Goal: Task Accomplishment & Management: Complete application form

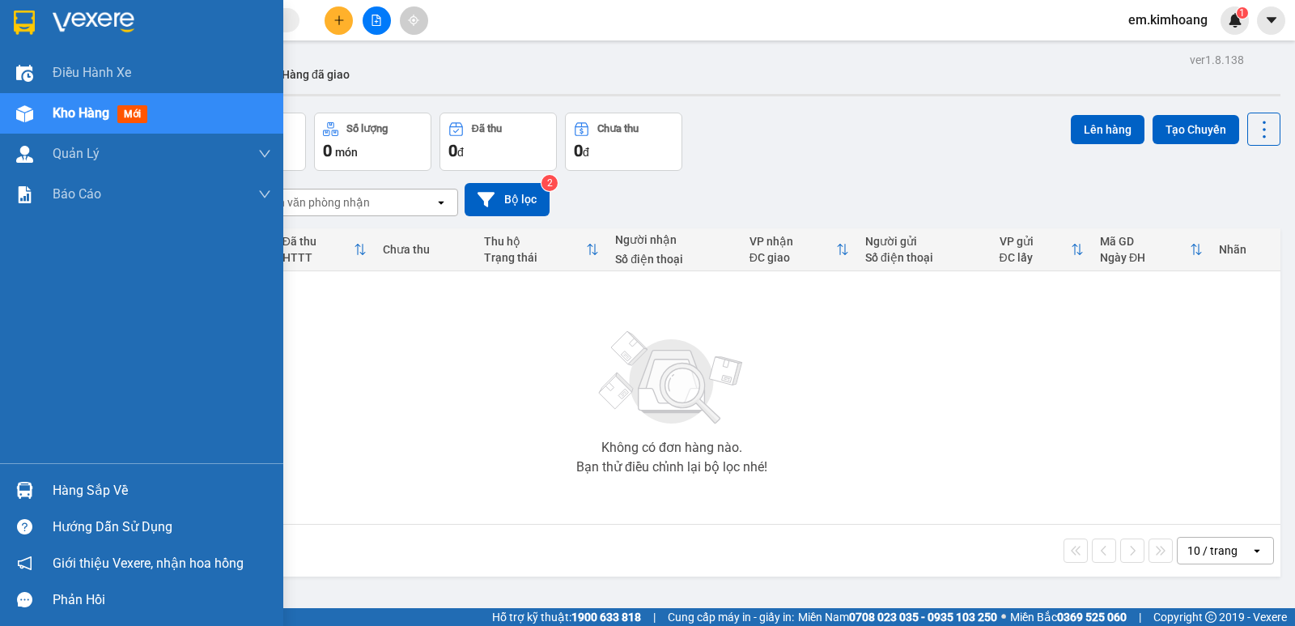
drag, startPoint x: 74, startPoint y: 478, endPoint x: 134, endPoint y: 483, distance: 60.9
click at [79, 479] on div "Hàng sắp về" at bounding box center [162, 490] width 219 height 24
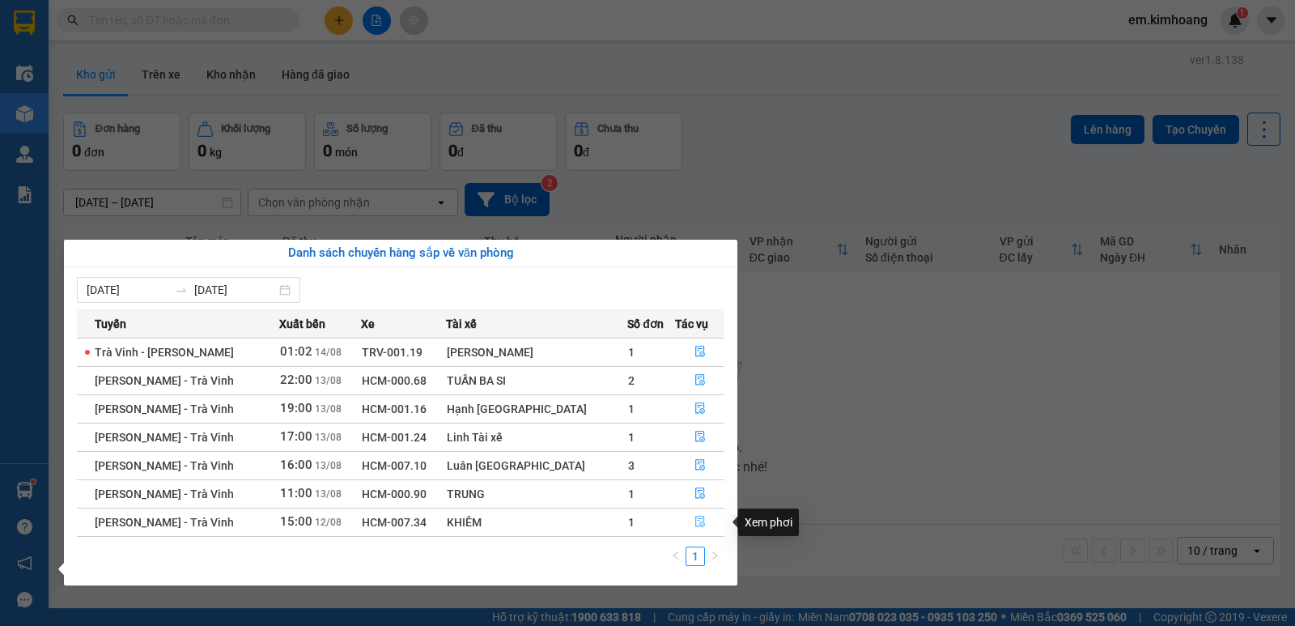
click at [697, 519] on icon "file-done" at bounding box center [700, 521] width 10 height 11
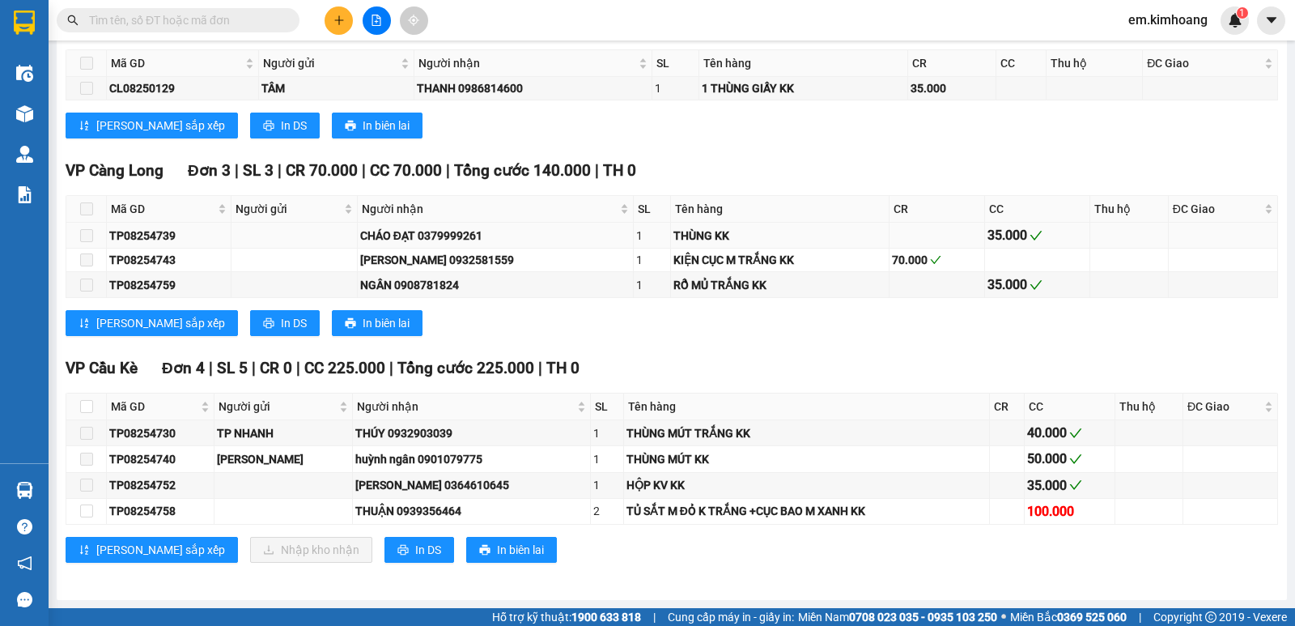
scroll to position [1501, 0]
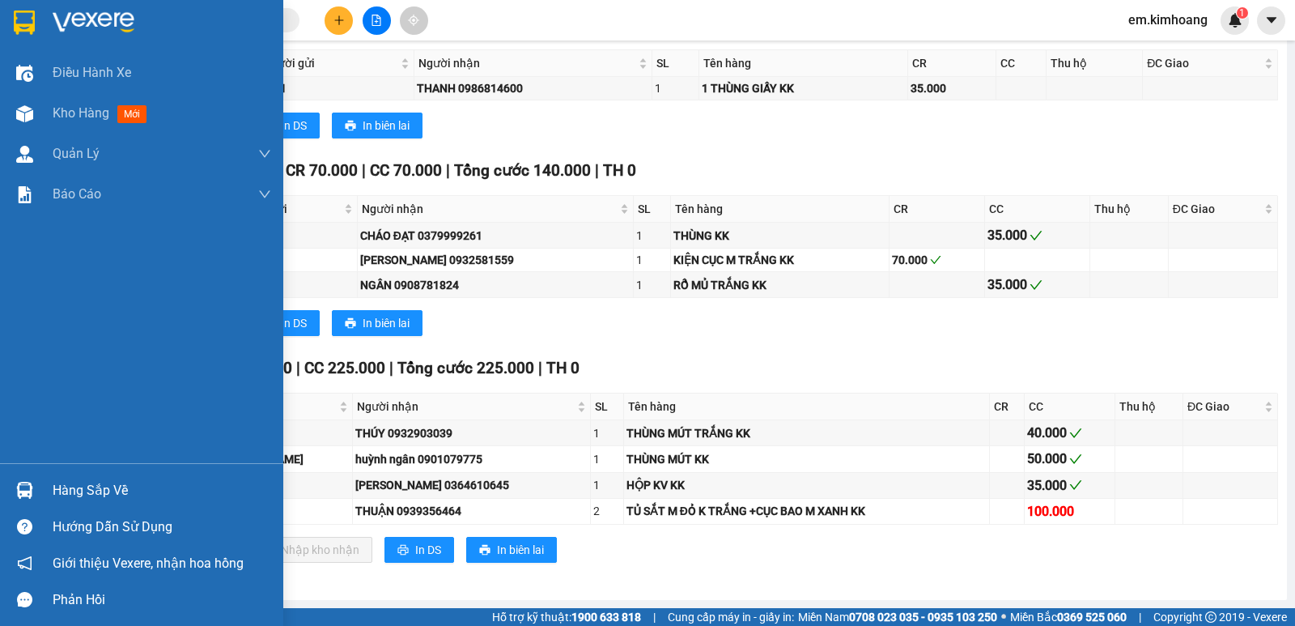
drag, startPoint x: 68, startPoint y: 492, endPoint x: 189, endPoint y: 486, distance: 121.6
click at [69, 492] on div "Hàng sắp về" at bounding box center [162, 490] width 219 height 24
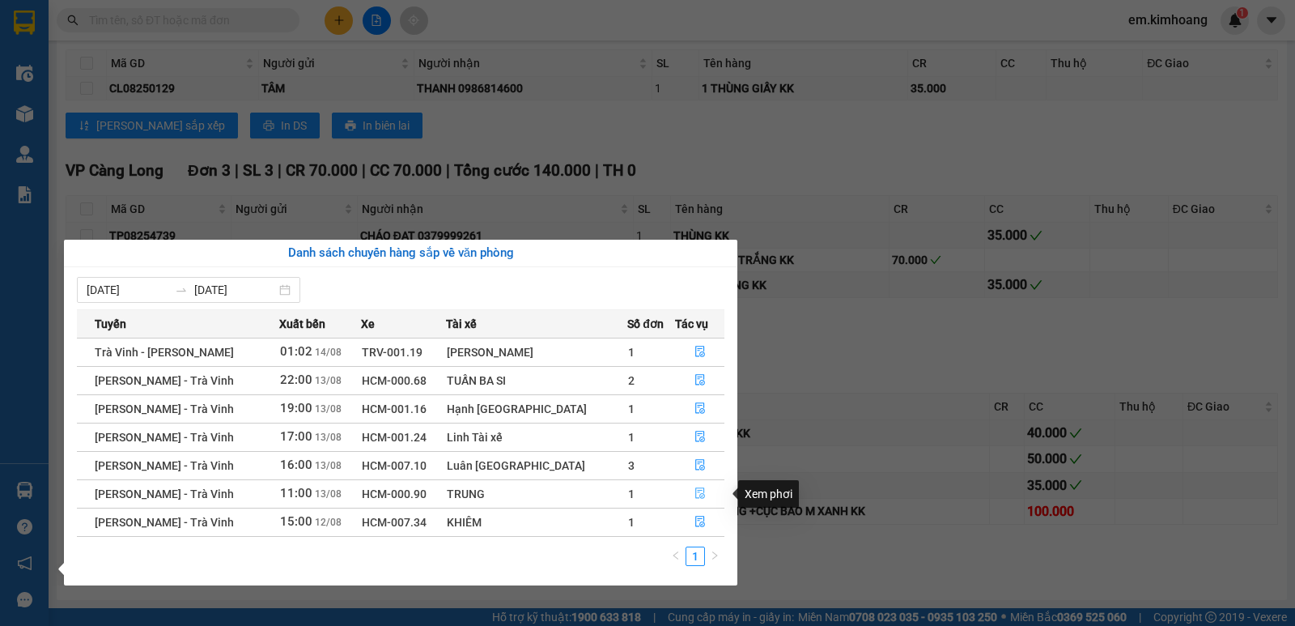
click at [697, 493] on icon "file-done" at bounding box center [700, 493] width 10 height 11
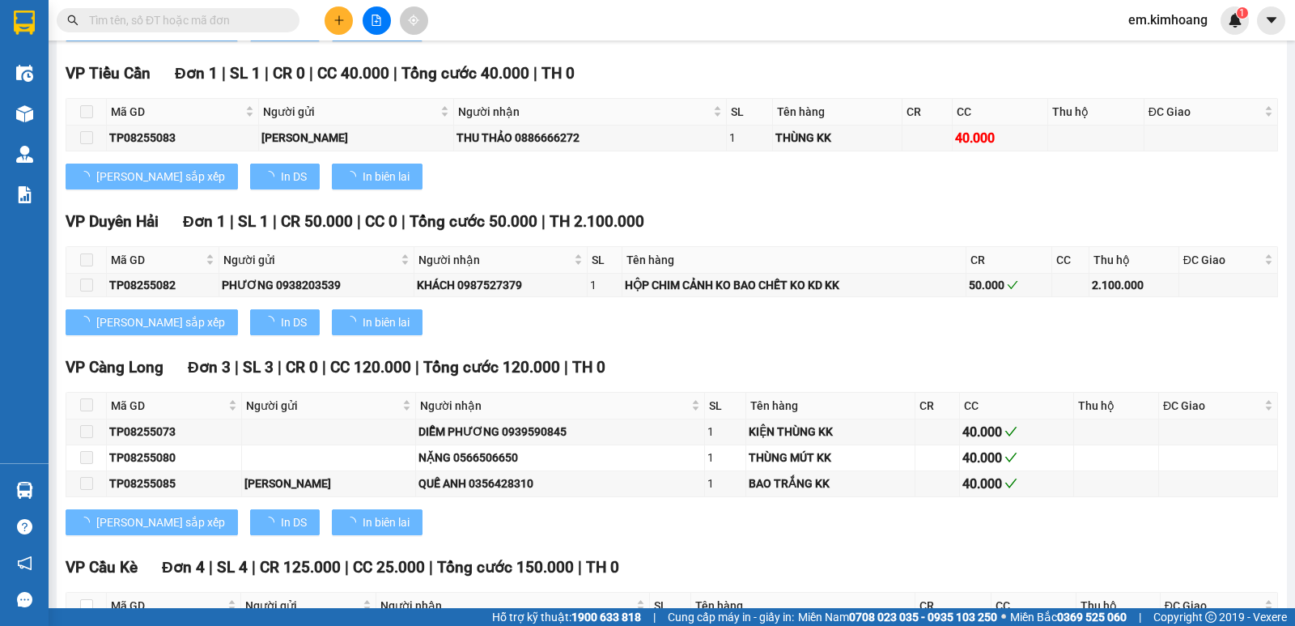
type input "[DATE]"
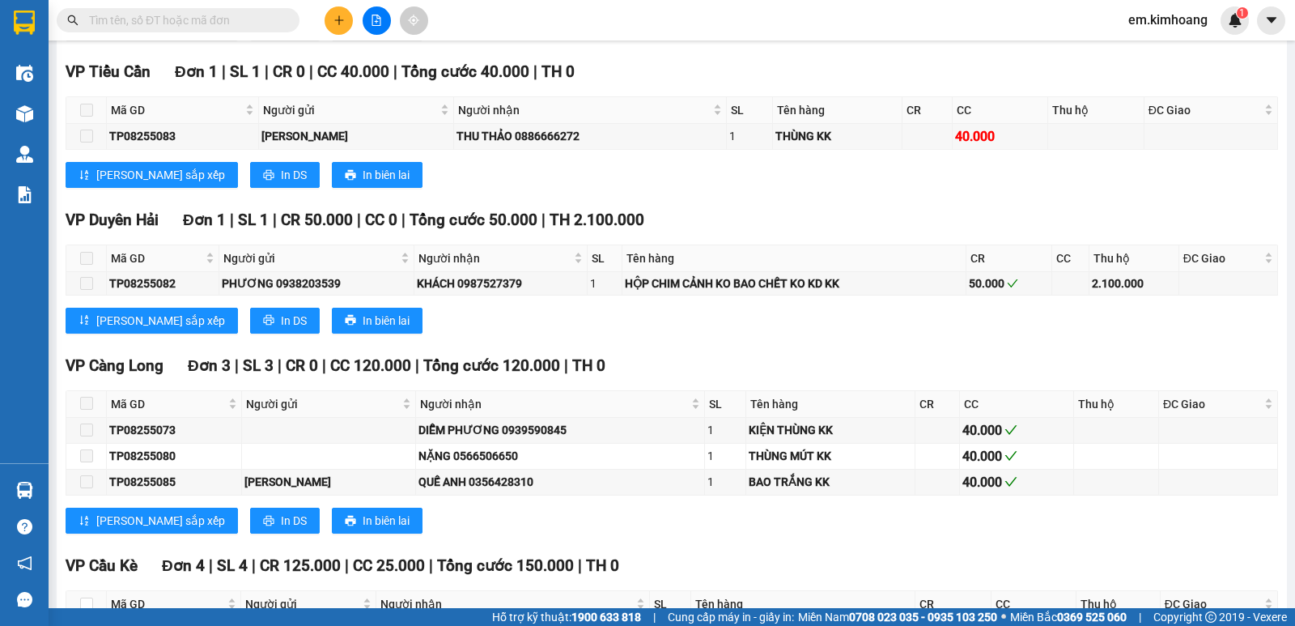
scroll to position [1704, 0]
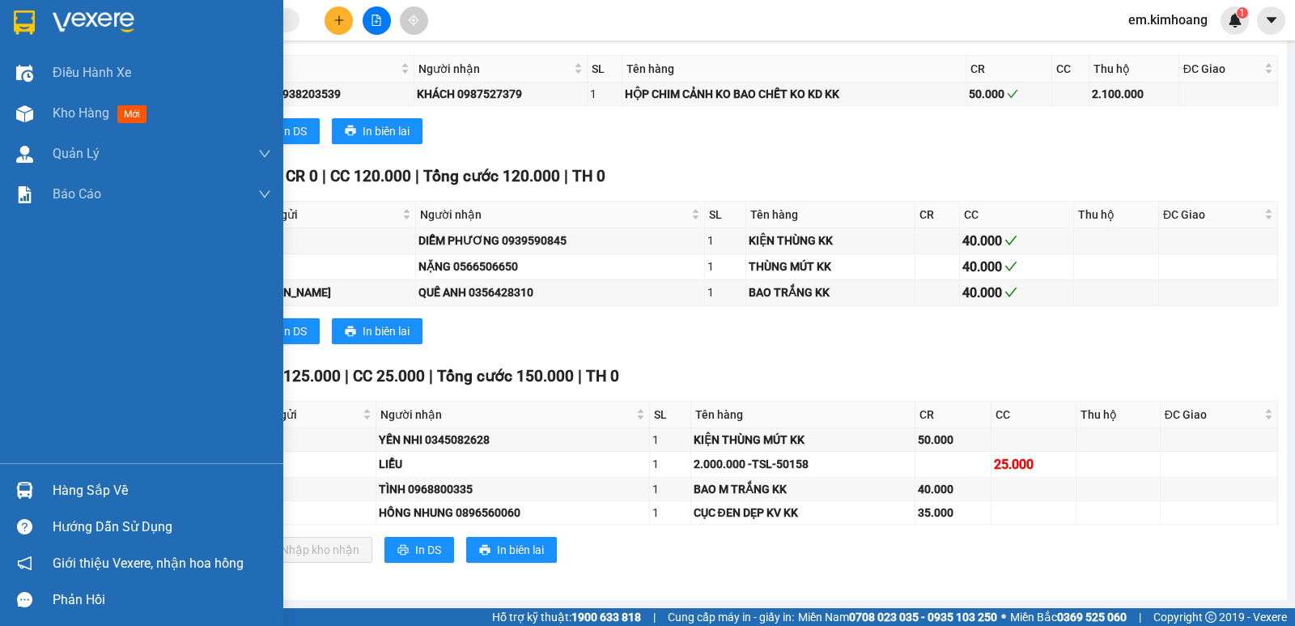
drag, startPoint x: 79, startPoint y: 488, endPoint x: 178, endPoint y: 484, distance: 99.6
click at [83, 488] on div "Hàng sắp về" at bounding box center [162, 490] width 219 height 24
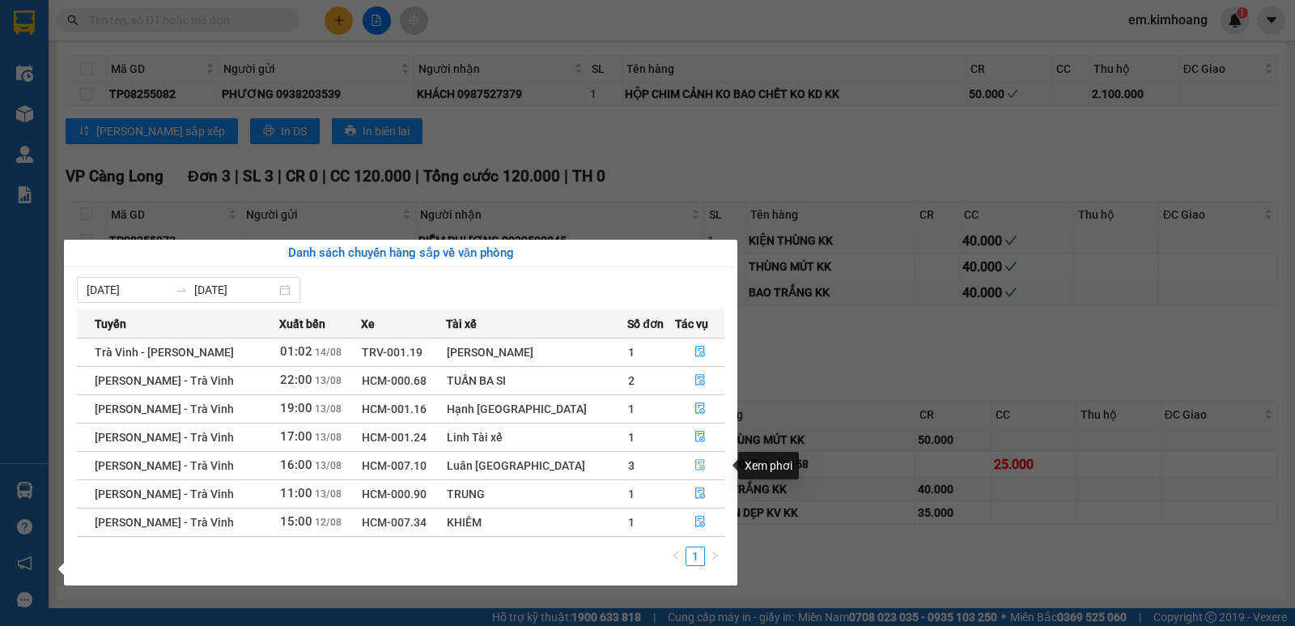
click at [694, 466] on icon "file-done" at bounding box center [699, 464] width 11 height 11
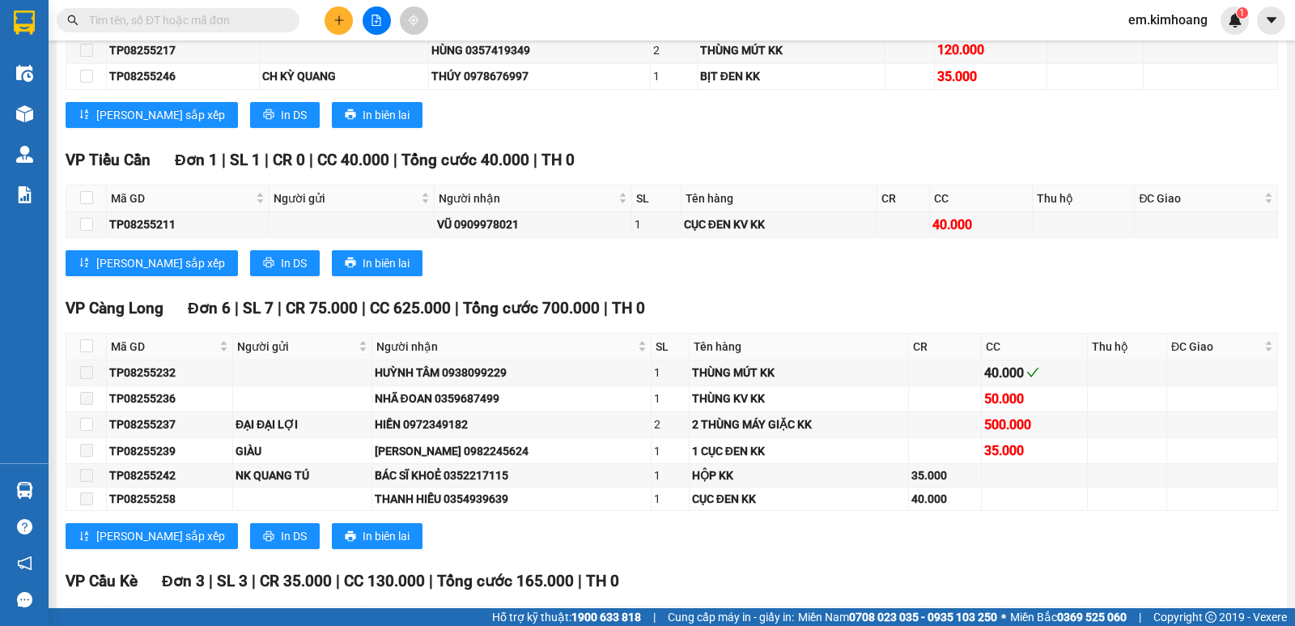
scroll to position [1901, 0]
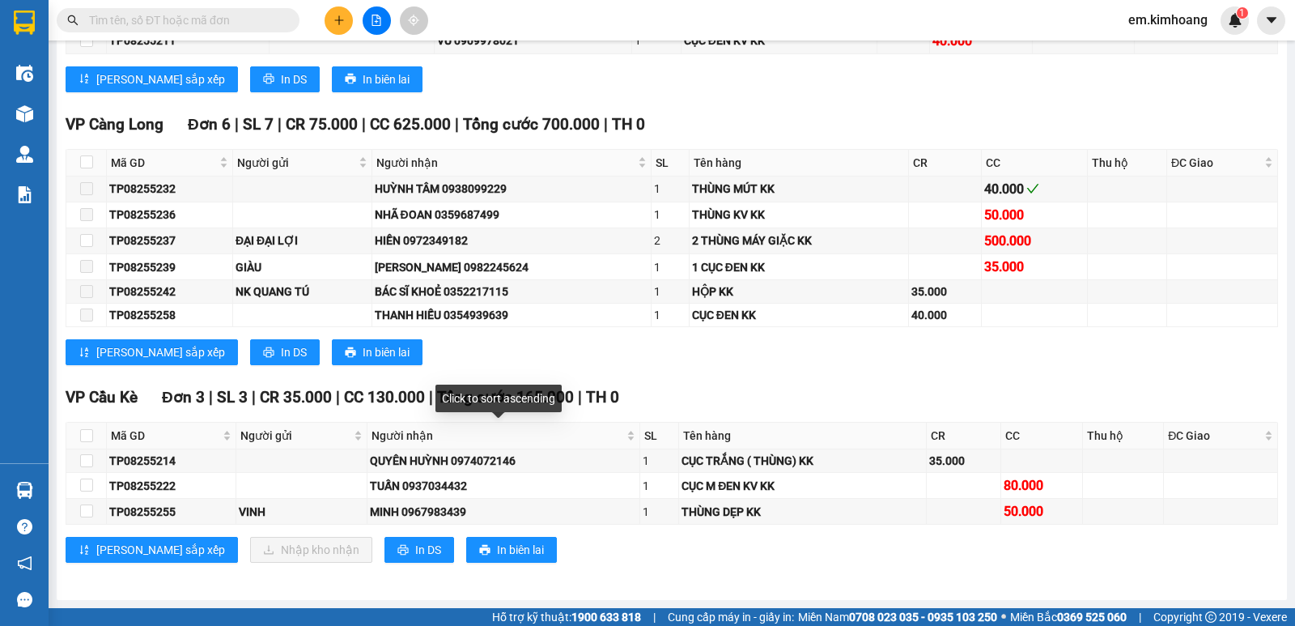
drag, startPoint x: 500, startPoint y: 426, endPoint x: 918, endPoint y: 395, distance: 418.8
click at [918, 395] on div "VP Cầu Kè Đơn 3 | SL 3 | CR 35.000 | CC 130.000 | Tổng cước 165.000 | TH 0" at bounding box center [672, 397] width 1213 height 24
click at [84, 509] on input "checkbox" at bounding box center [86, 510] width 13 height 13
checkbox input "true"
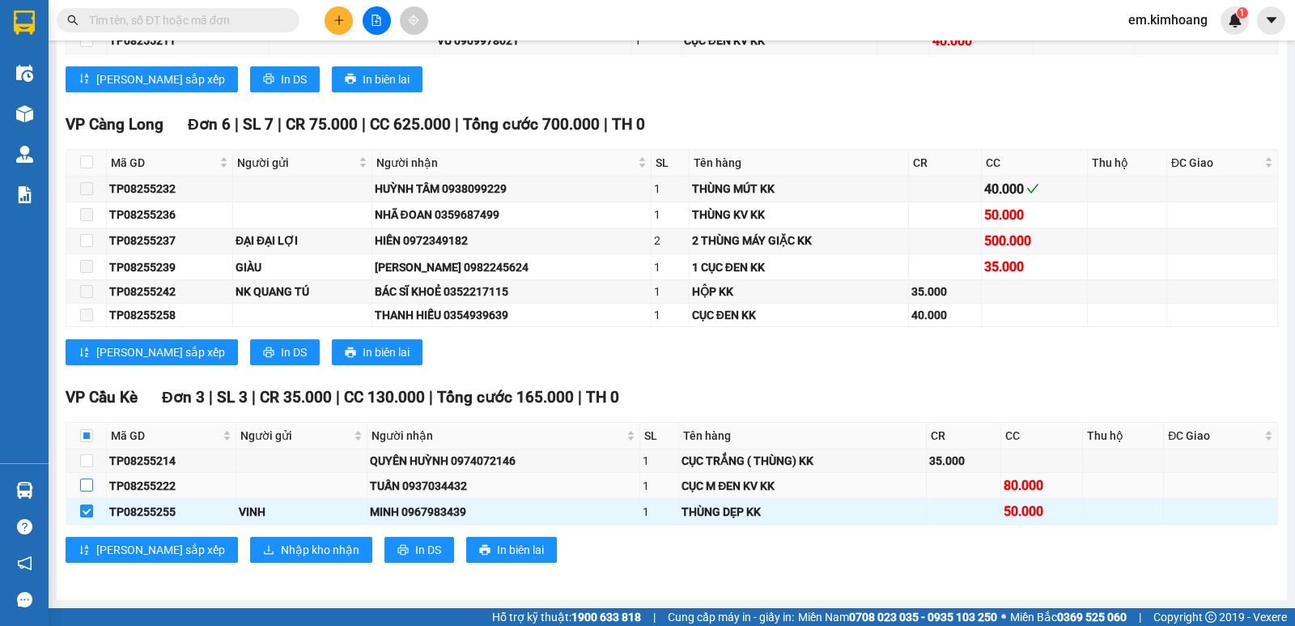
click at [84, 482] on input "checkbox" at bounding box center [86, 484] width 13 height 13
checkbox input "true"
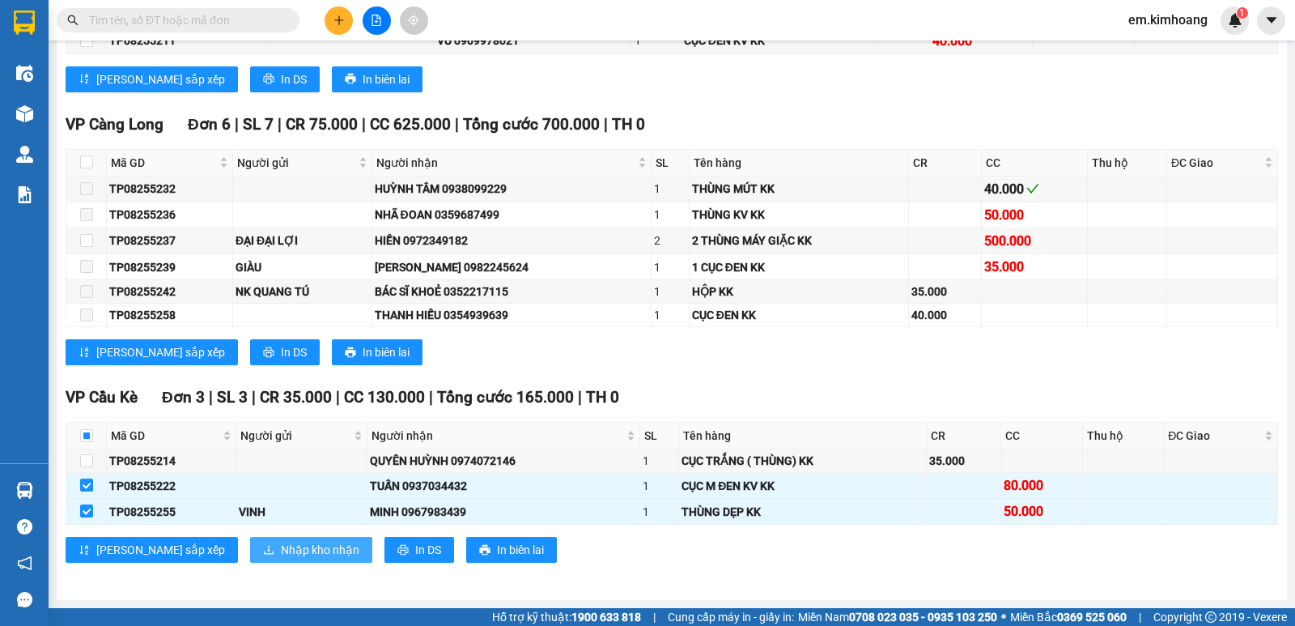
drag, startPoint x: 238, startPoint y: 548, endPoint x: 295, endPoint y: 545, distance: 56.8
click at [281, 548] on span "Nhập kho nhận" at bounding box center [320, 550] width 79 height 18
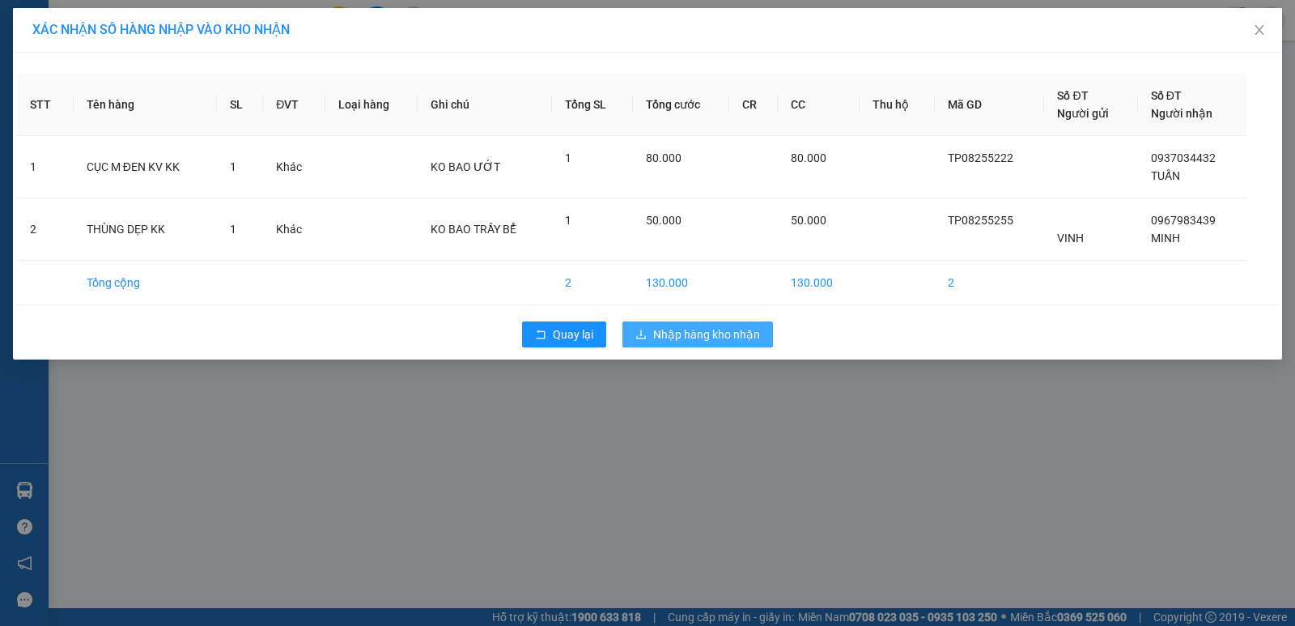
click at [680, 331] on span "Nhập hàng kho nhận" at bounding box center [706, 334] width 107 height 18
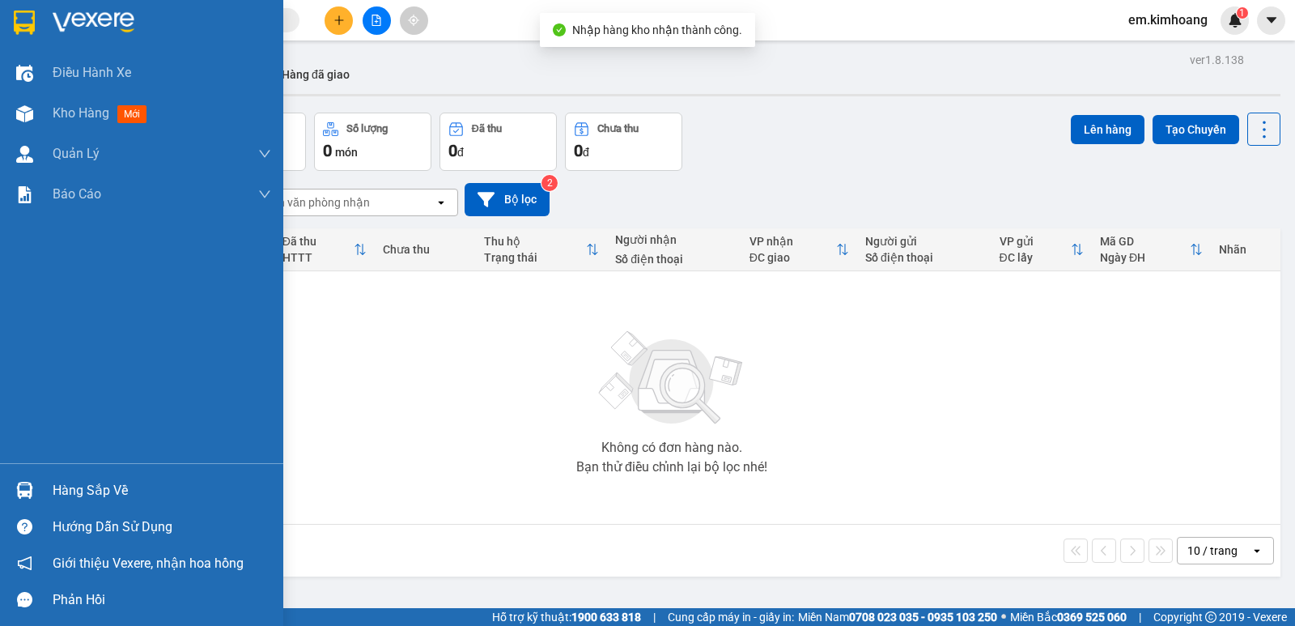
click at [92, 486] on div "Hàng sắp về" at bounding box center [162, 490] width 219 height 24
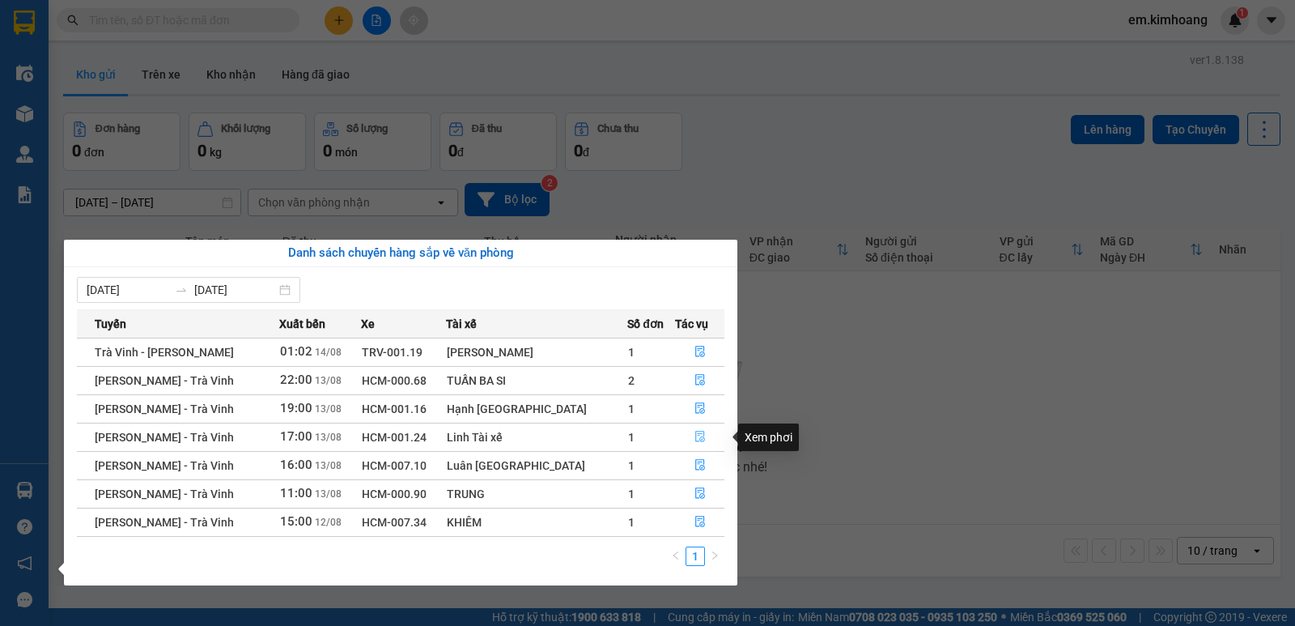
click at [698, 436] on icon "file-done" at bounding box center [699, 436] width 11 height 11
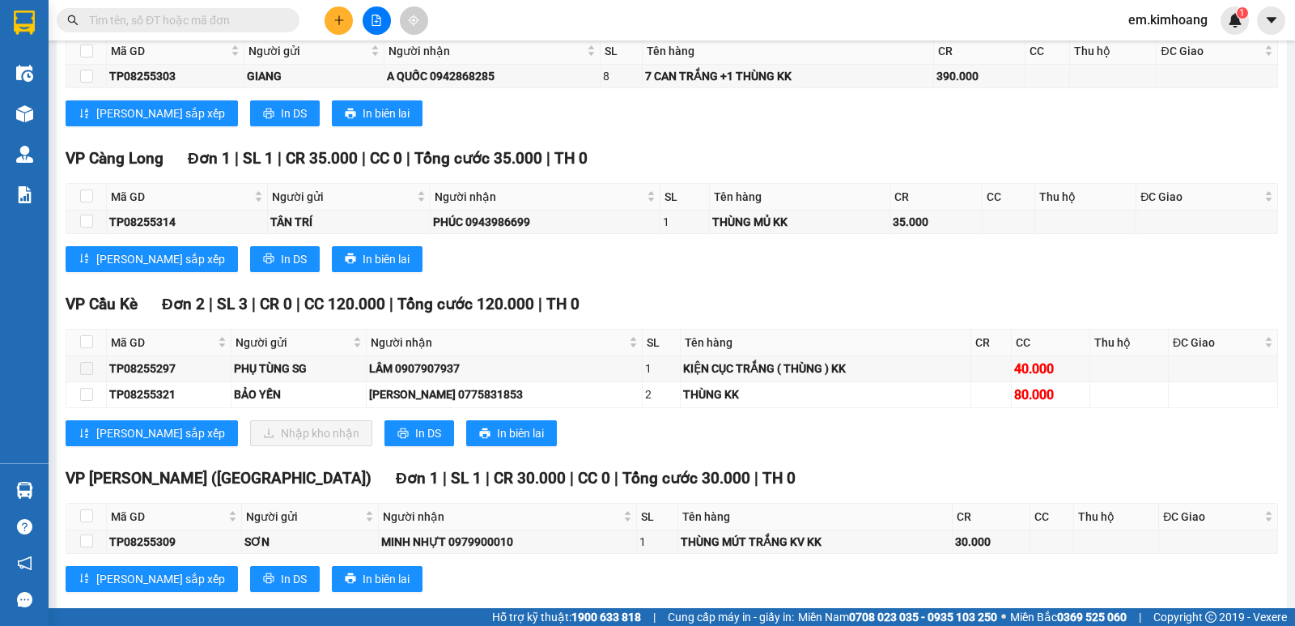
scroll to position [2185, 0]
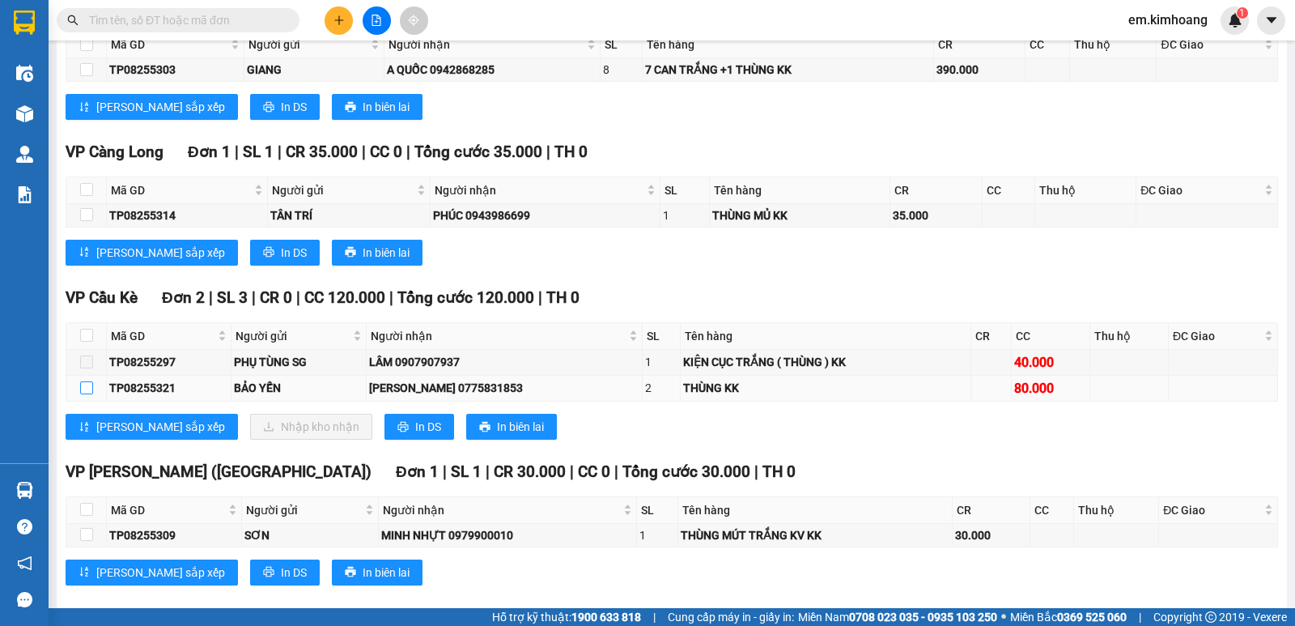
click at [86, 394] on input "checkbox" at bounding box center [86, 387] width 13 height 13
checkbox input "true"
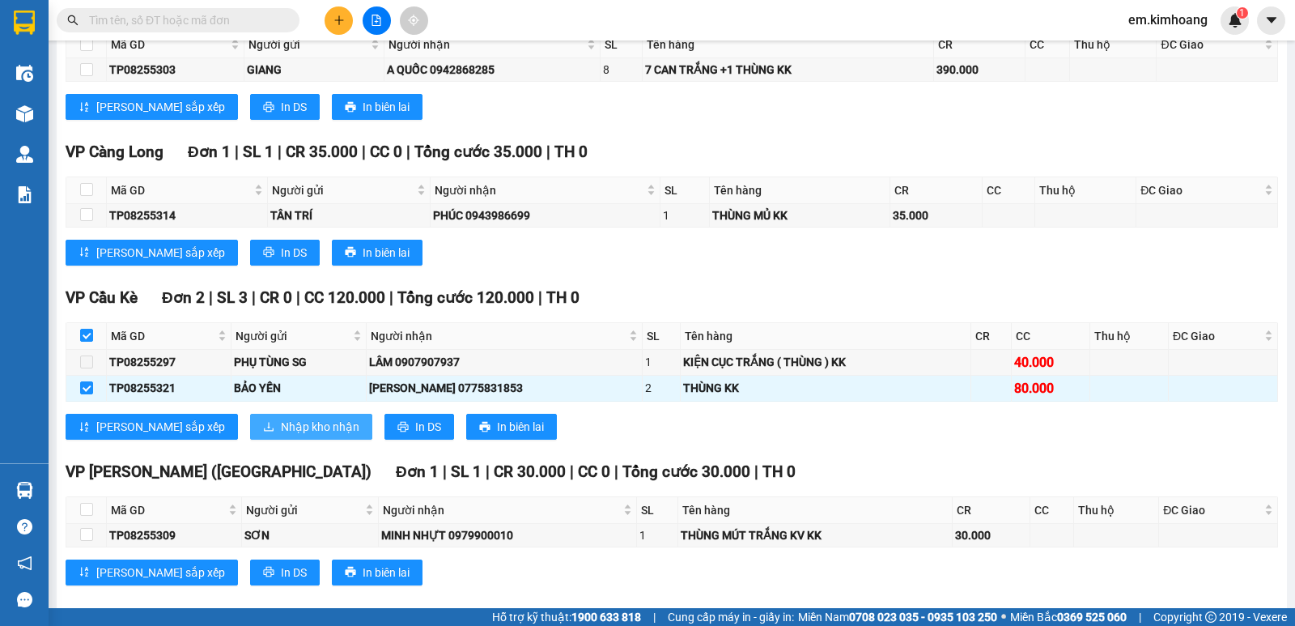
click at [281, 435] on span "Nhập kho nhận" at bounding box center [320, 427] width 79 height 18
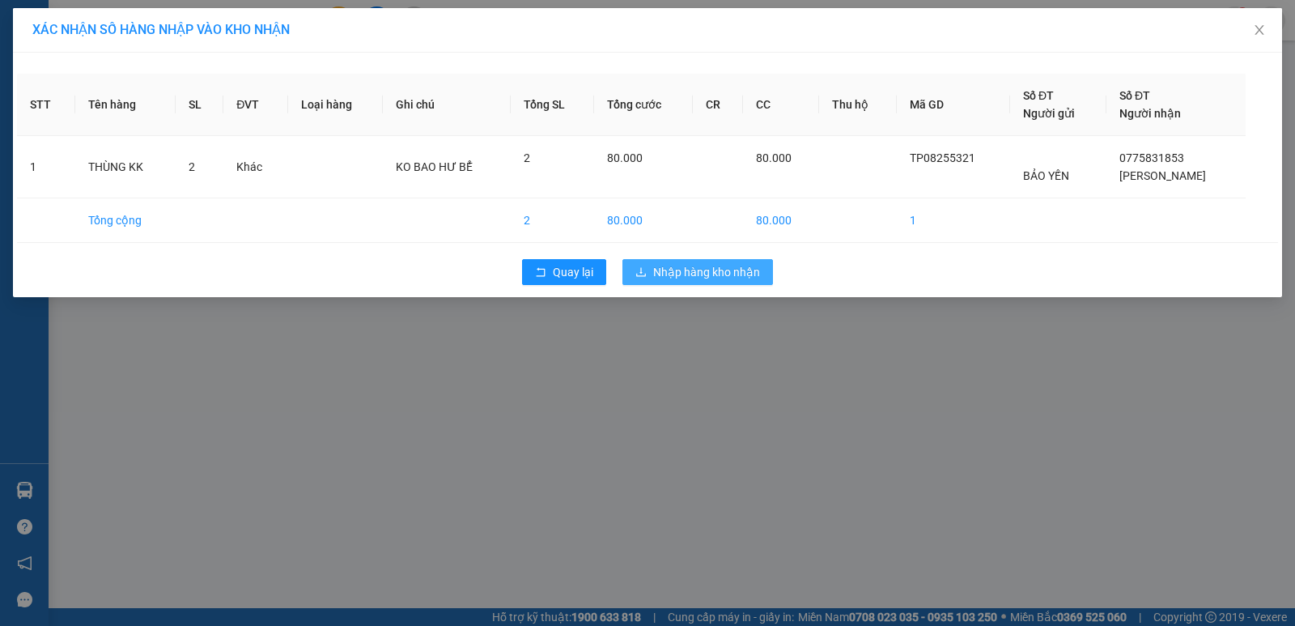
click at [651, 272] on button "Nhập hàng kho nhận" at bounding box center [697, 272] width 151 height 26
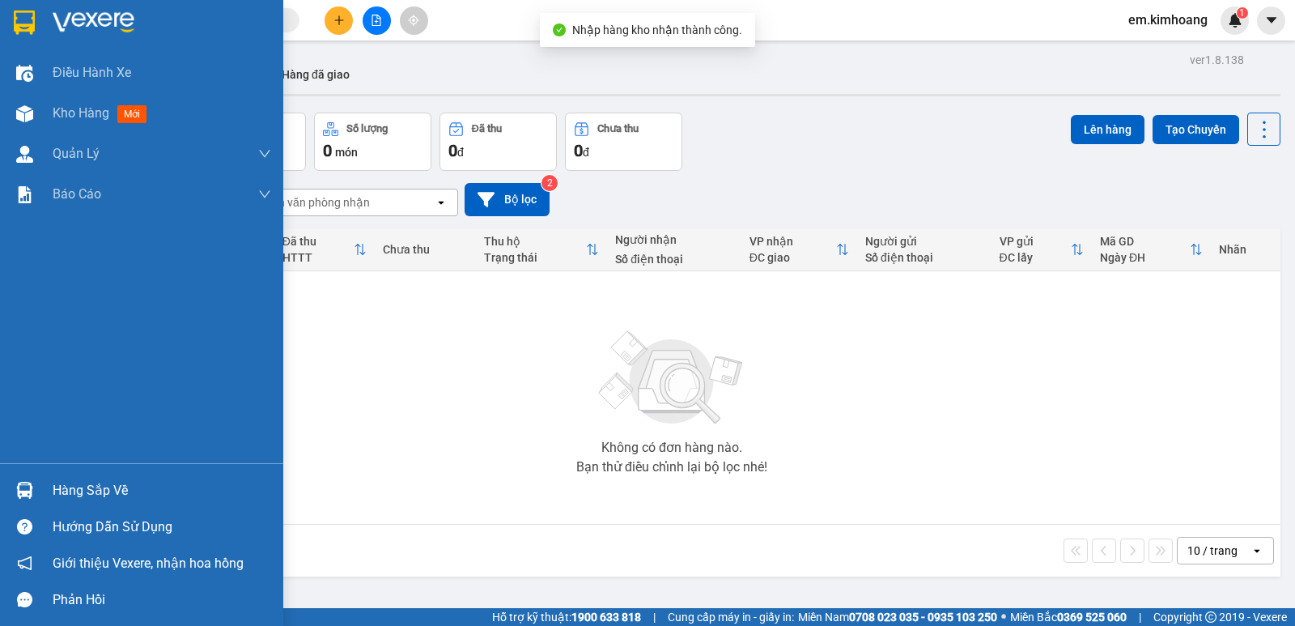
click at [105, 486] on div "Hàng sắp về" at bounding box center [162, 490] width 219 height 24
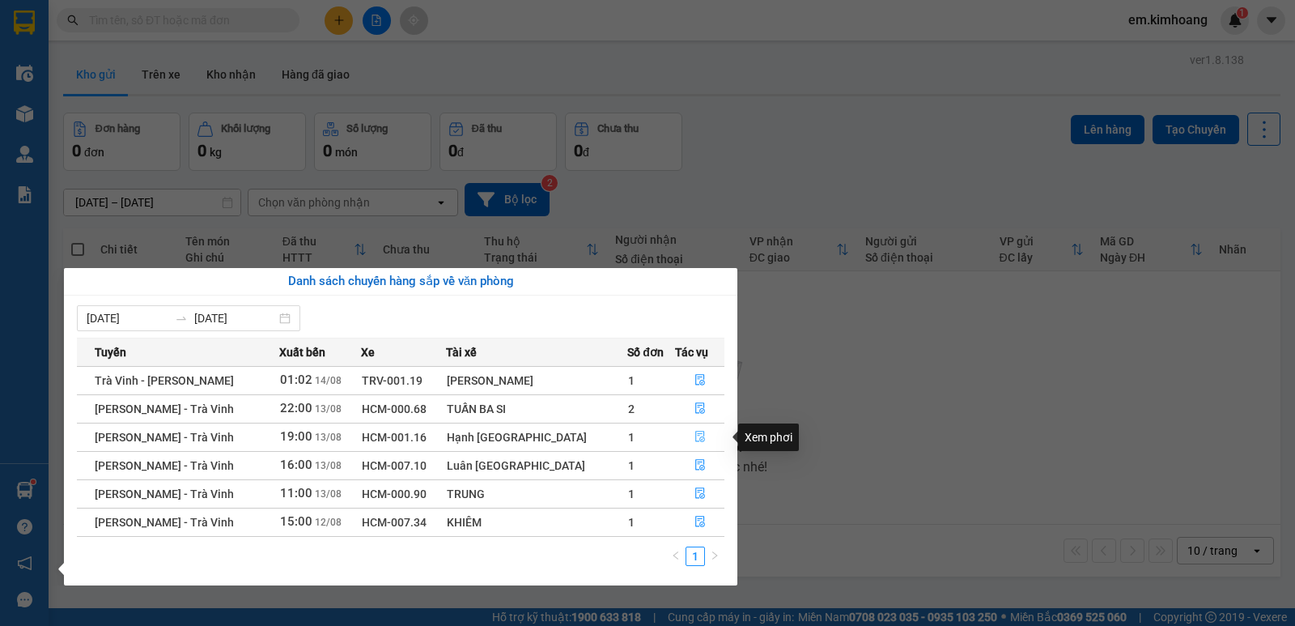
click at [695, 434] on icon "file-done" at bounding box center [700, 436] width 10 height 11
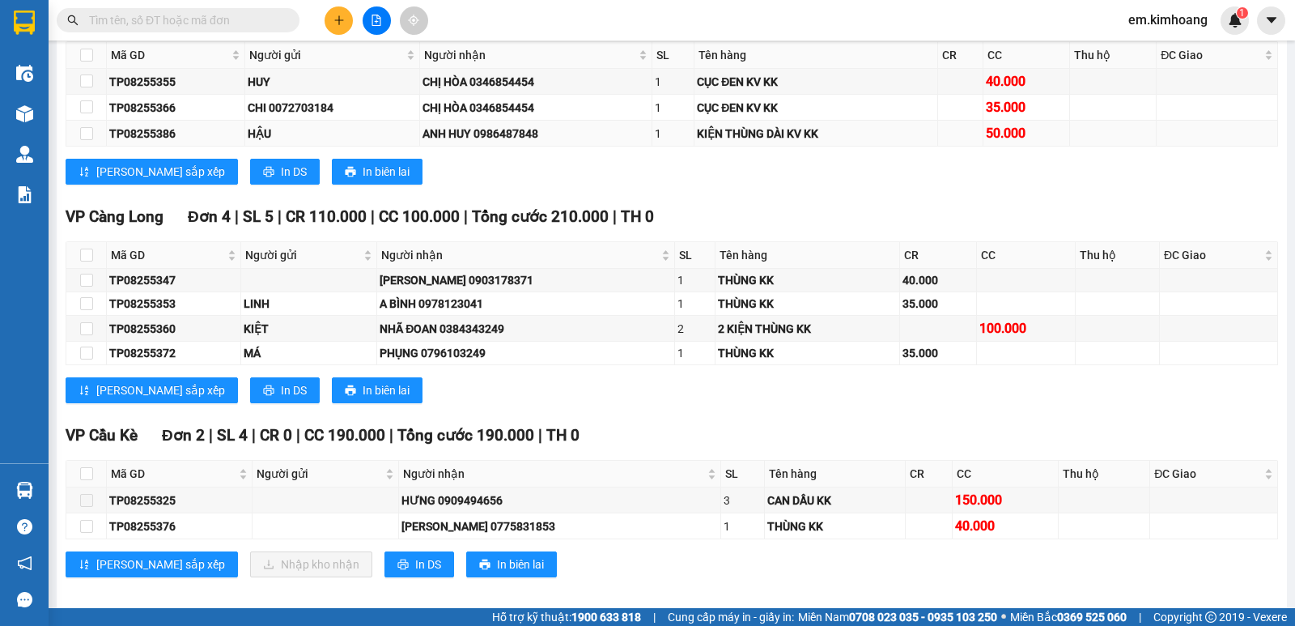
scroll to position [2469, 0]
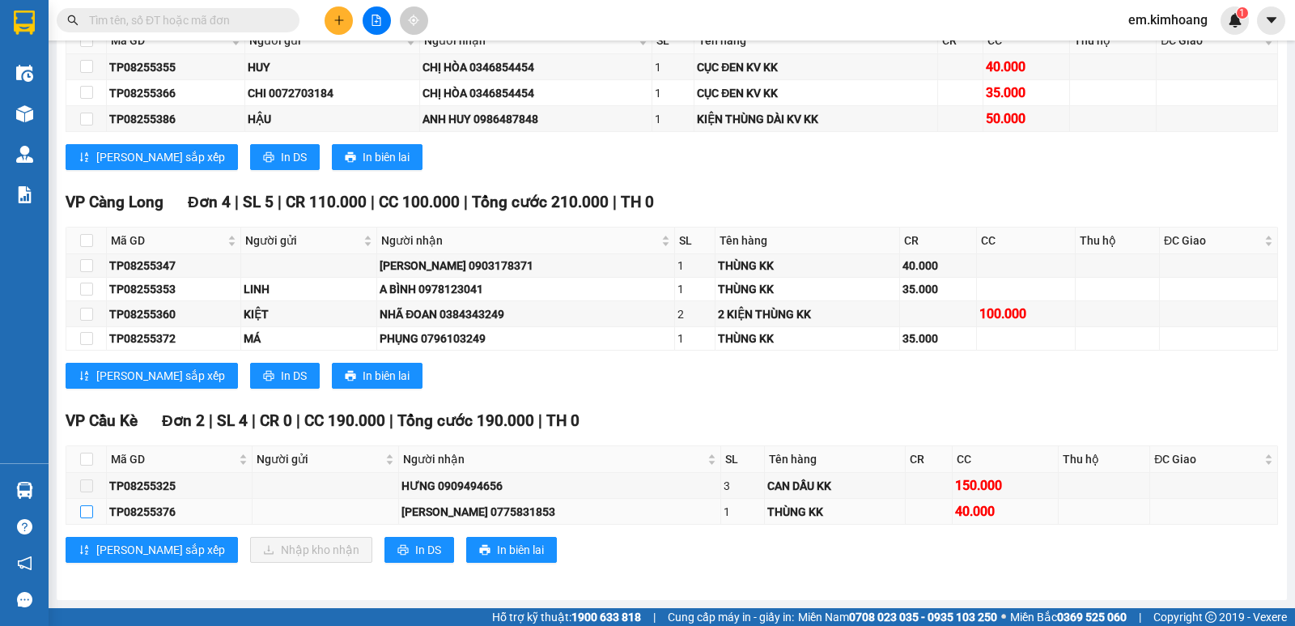
click at [83, 511] on input "checkbox" at bounding box center [86, 511] width 13 height 13
checkbox input "true"
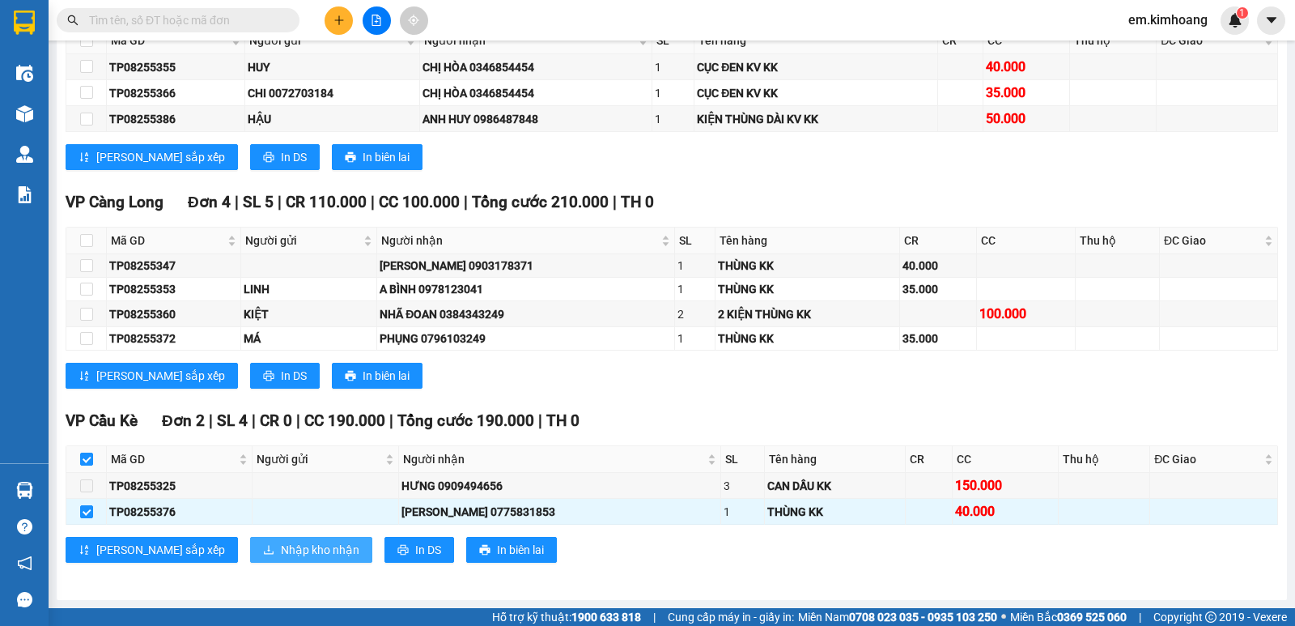
click at [281, 542] on span "Nhập kho nhận" at bounding box center [320, 550] width 79 height 18
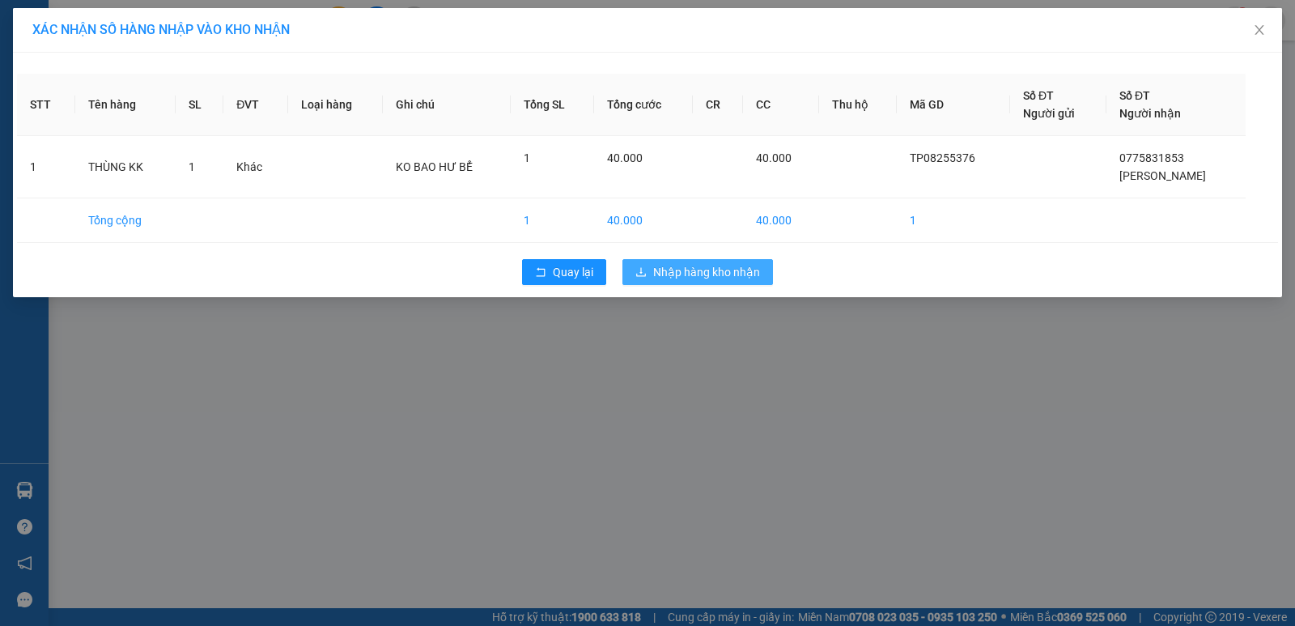
click at [693, 270] on span "Nhập hàng kho nhận" at bounding box center [706, 272] width 107 height 18
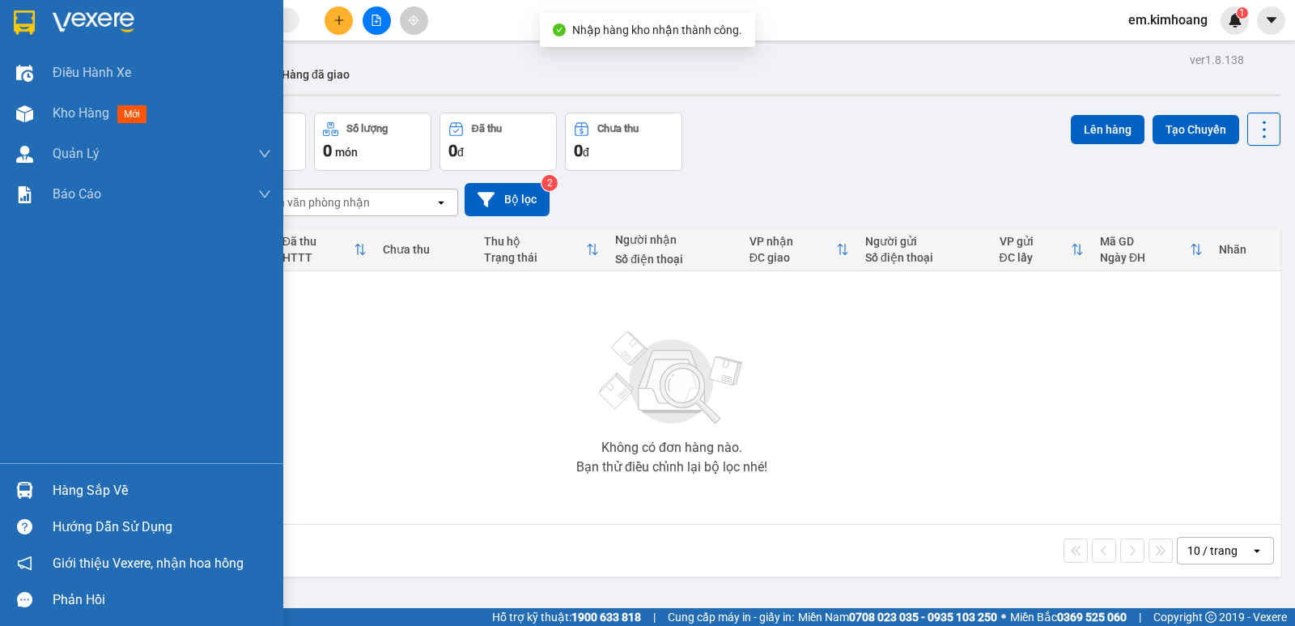
click at [108, 486] on div "Hàng sắp về" at bounding box center [162, 490] width 219 height 24
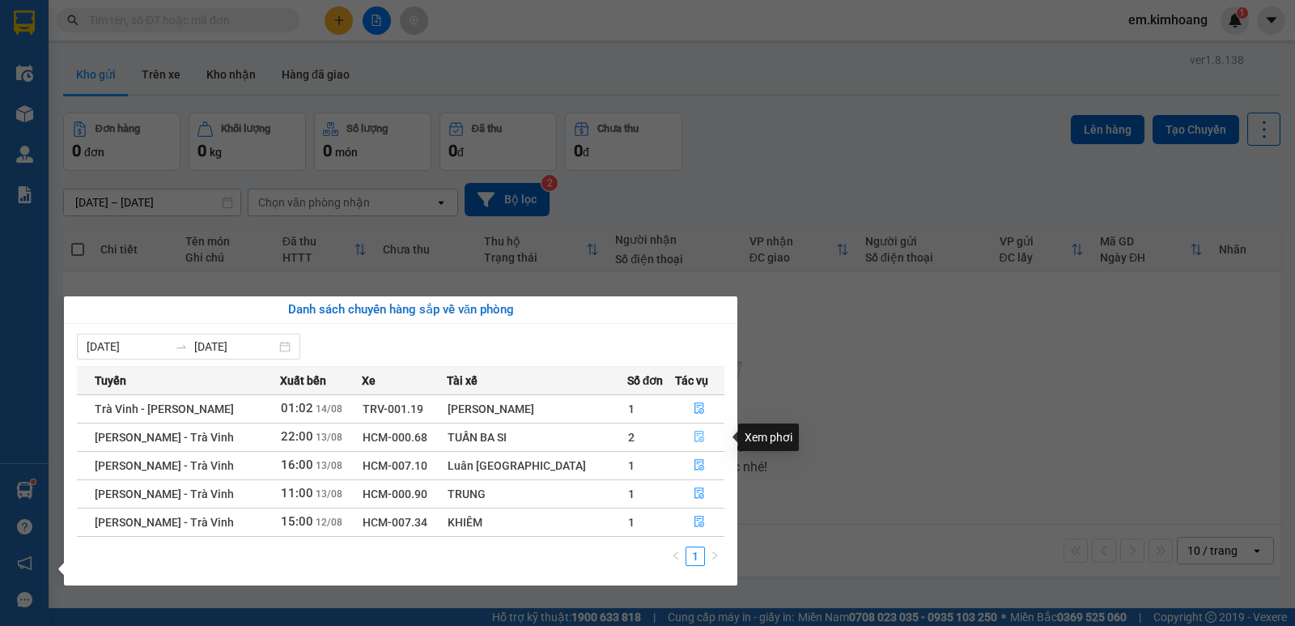
click at [694, 431] on icon "file-done" at bounding box center [699, 436] width 11 height 11
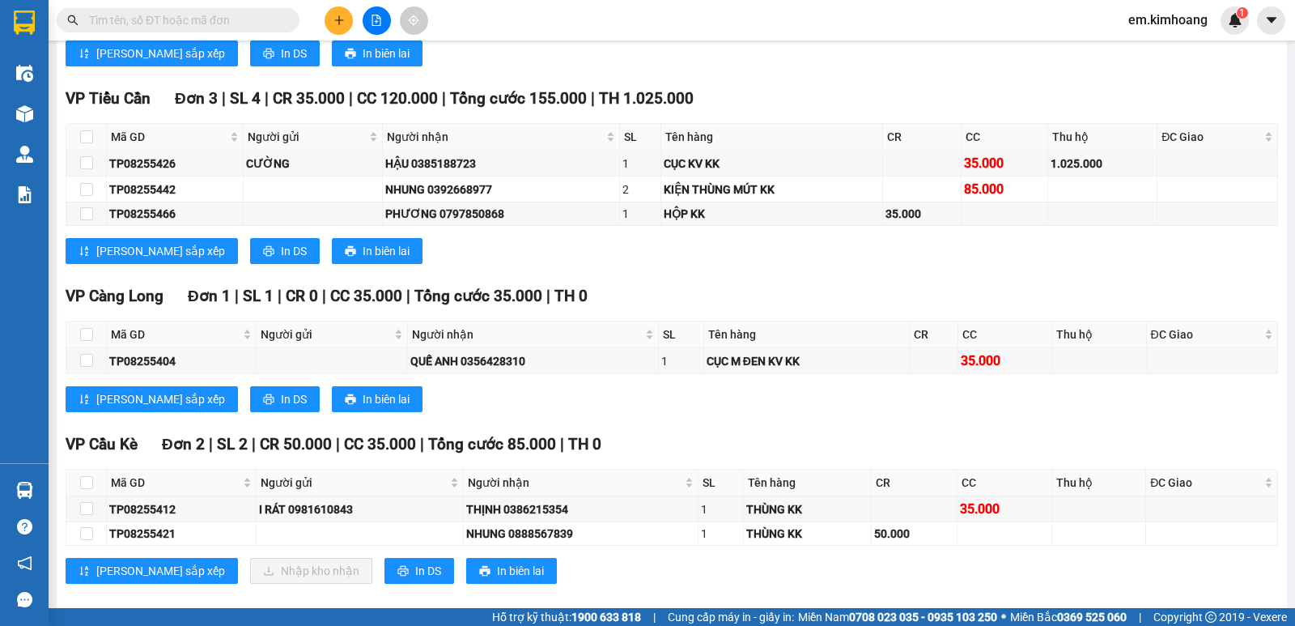
scroll to position [2045, 0]
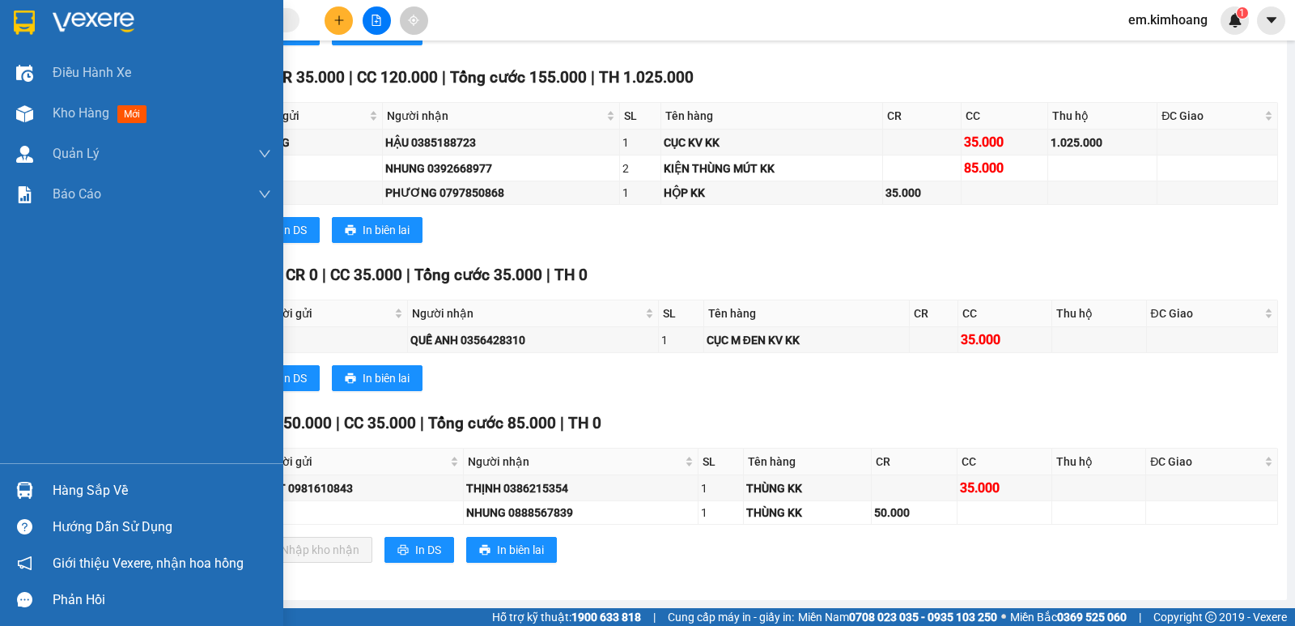
click at [103, 484] on div "Hàng sắp về" at bounding box center [162, 490] width 219 height 24
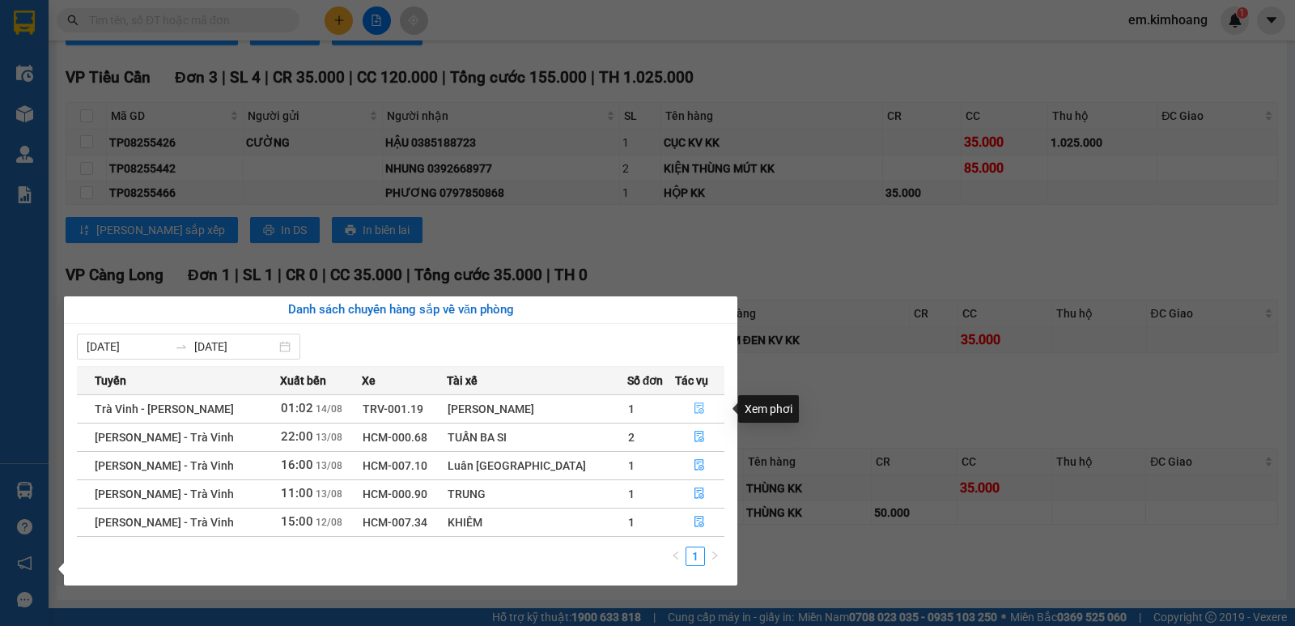
click at [695, 409] on icon "file-done" at bounding box center [700, 408] width 10 height 11
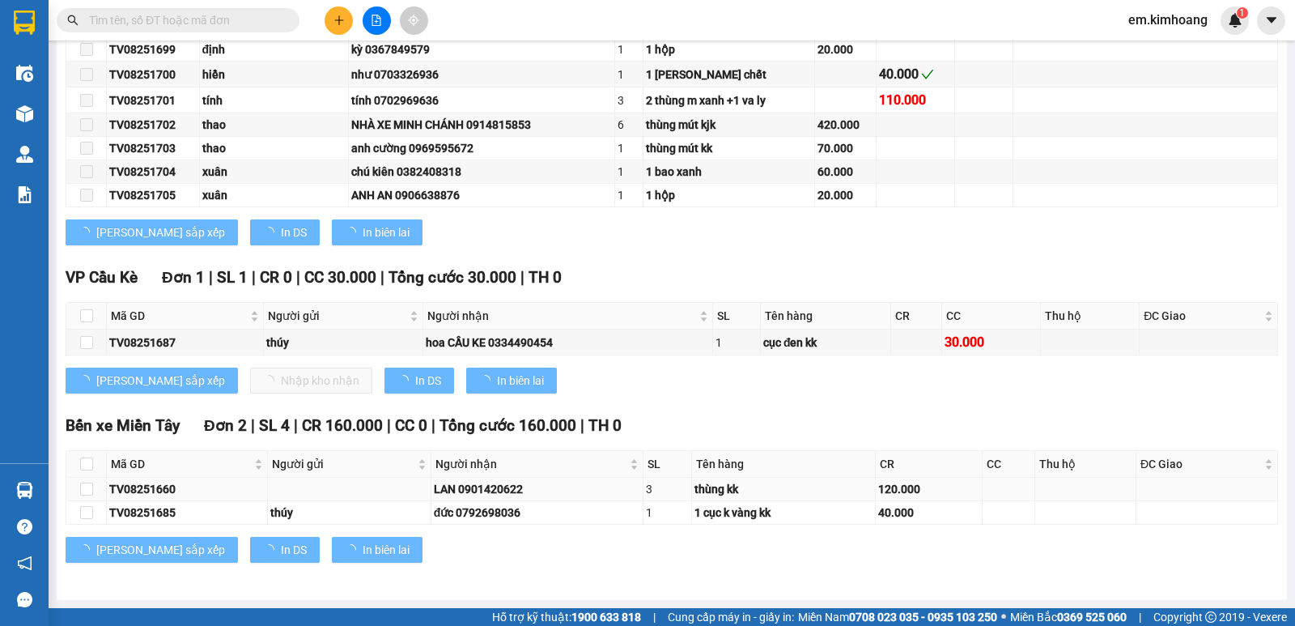
scroll to position [1737, 0]
type input "[DATE]"
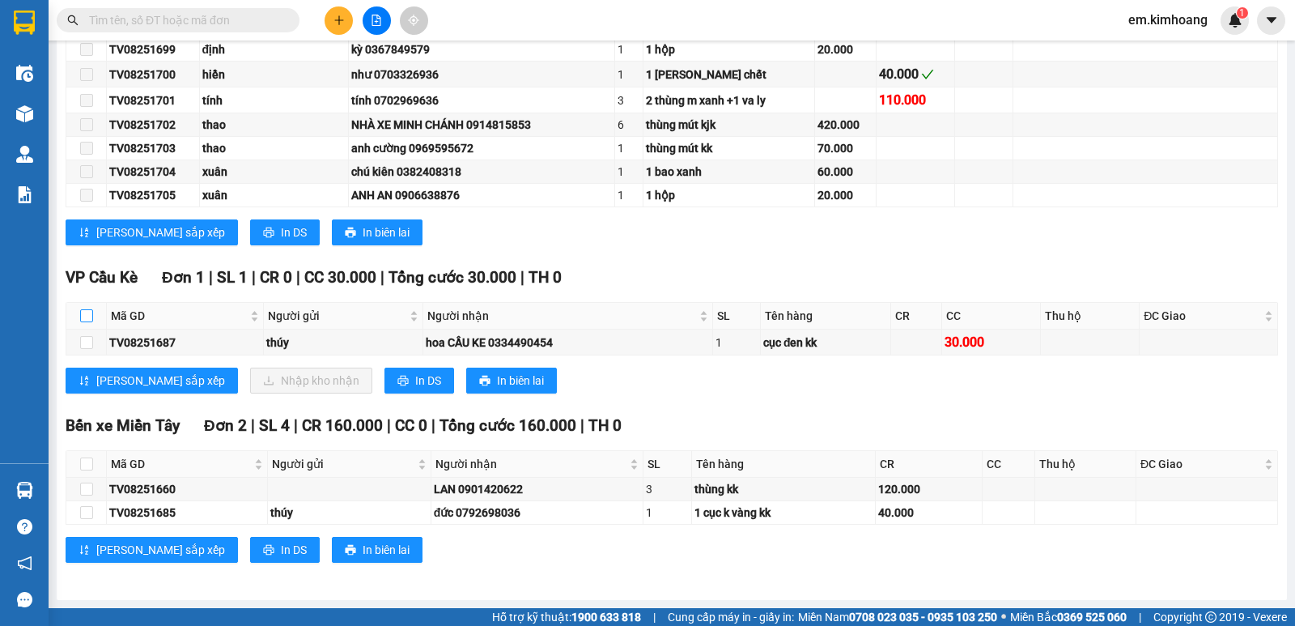
click at [82, 314] on input "checkbox" at bounding box center [86, 315] width 13 height 13
checkbox input "true"
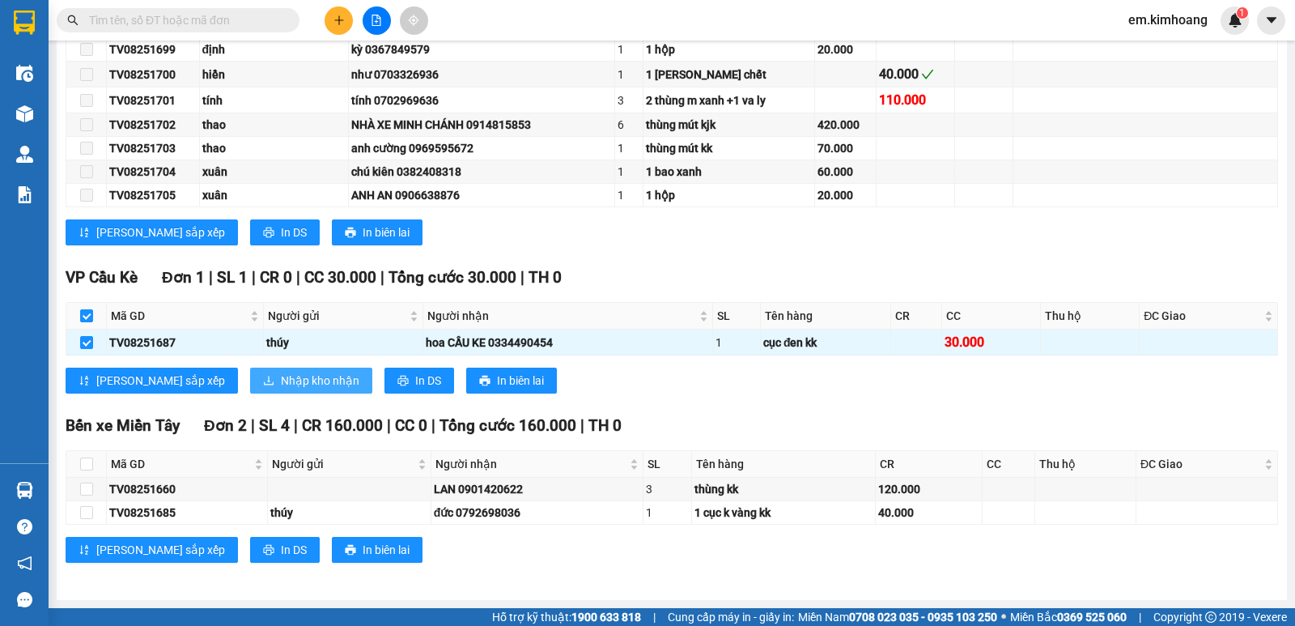
click at [281, 381] on span "Nhập kho nhận" at bounding box center [320, 381] width 79 height 18
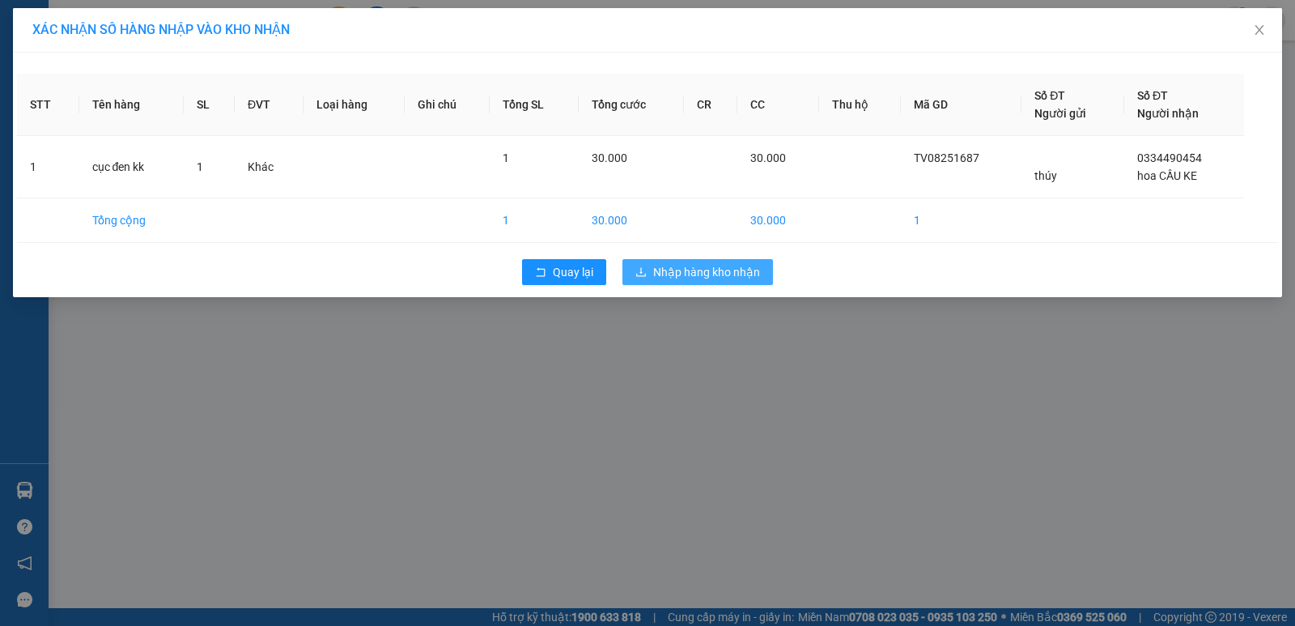
click at [732, 264] on button "Nhập hàng kho nhận" at bounding box center [697, 272] width 151 height 26
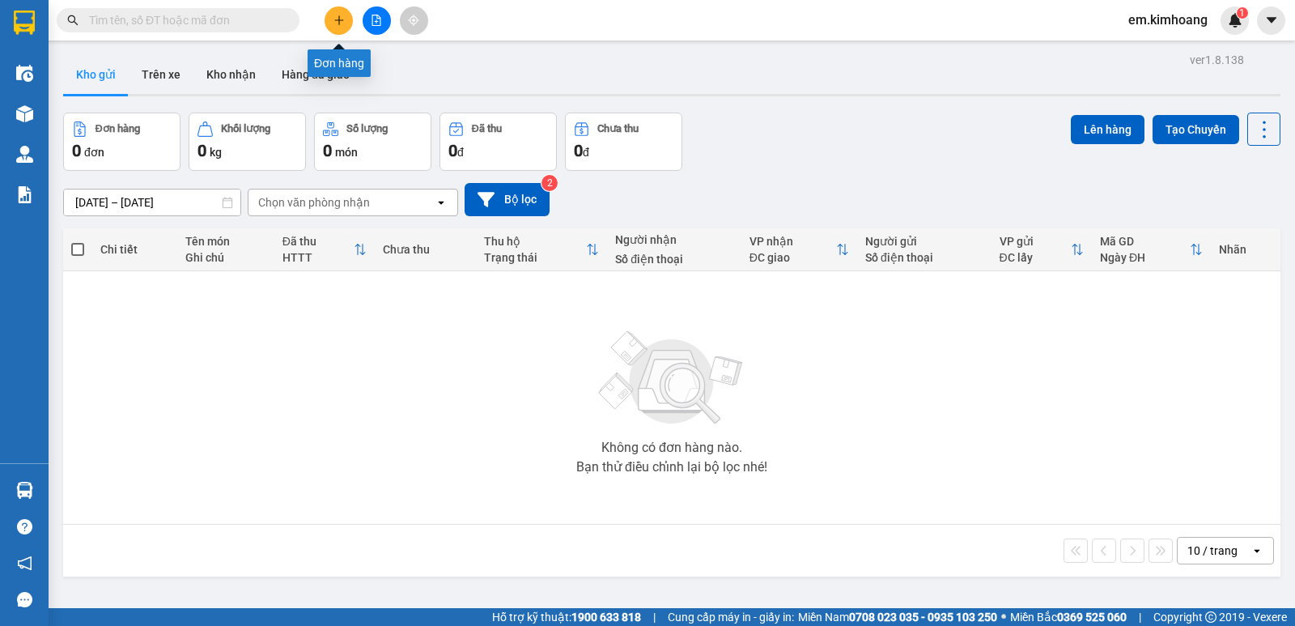
click at [340, 26] on button at bounding box center [339, 20] width 28 height 28
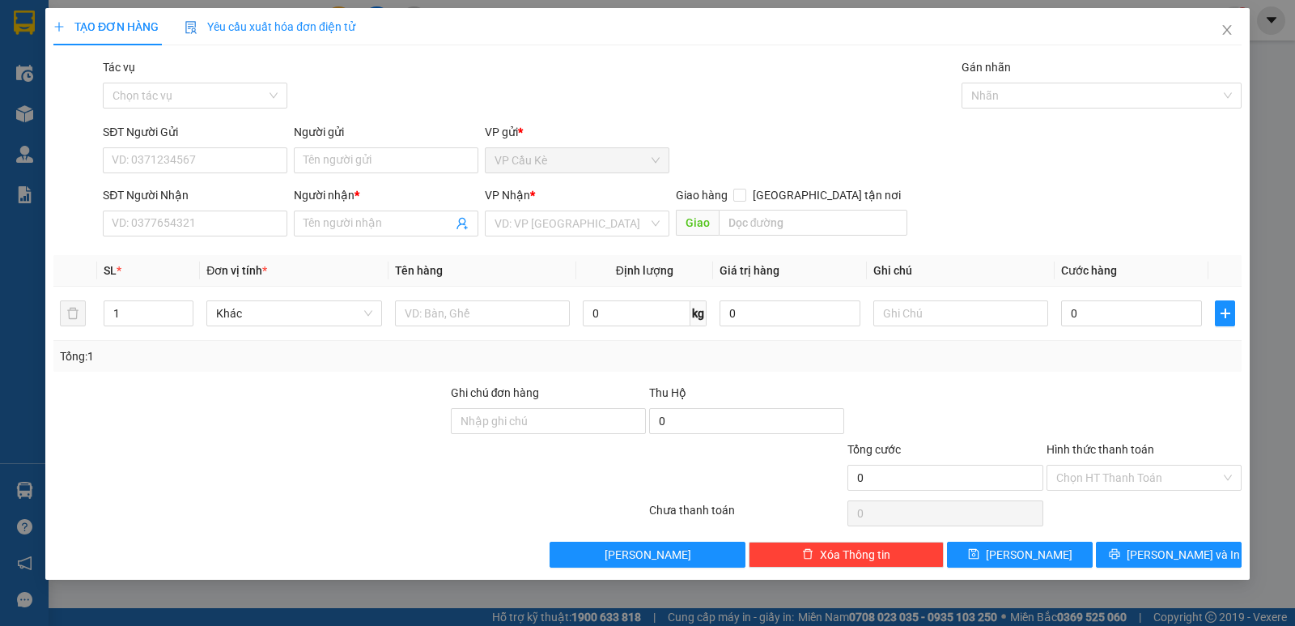
click at [408, 146] on div "Người gửi" at bounding box center [386, 135] width 185 height 24
click at [414, 163] on input "Người gửi" at bounding box center [386, 160] width 185 height 26
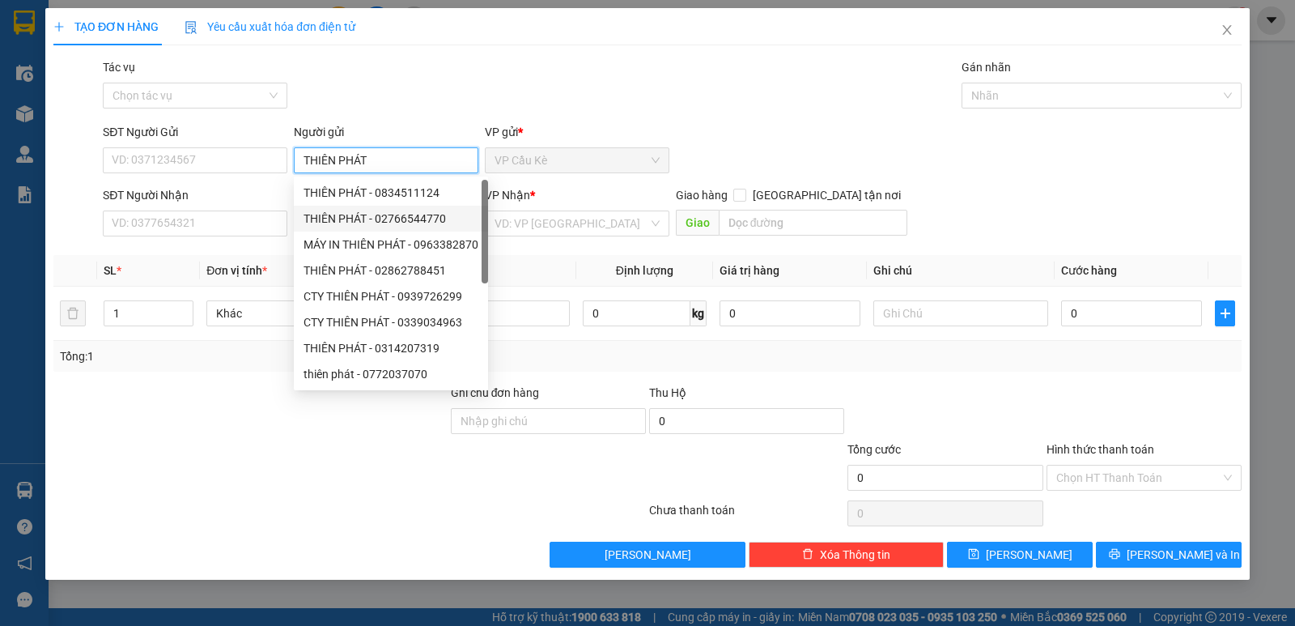
type input "THIÊN PHÁT"
click at [267, 205] on div "SĐT Người Nhận" at bounding box center [195, 198] width 185 height 24
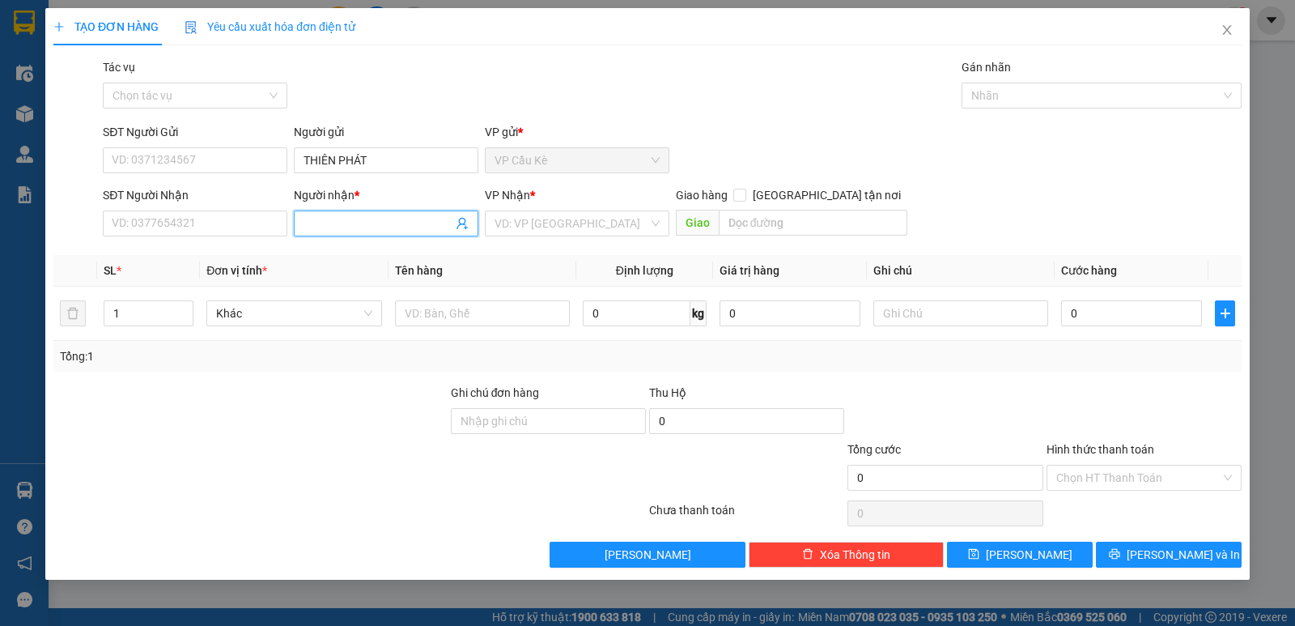
click at [338, 224] on input "Người nhận *" at bounding box center [378, 224] width 149 height 18
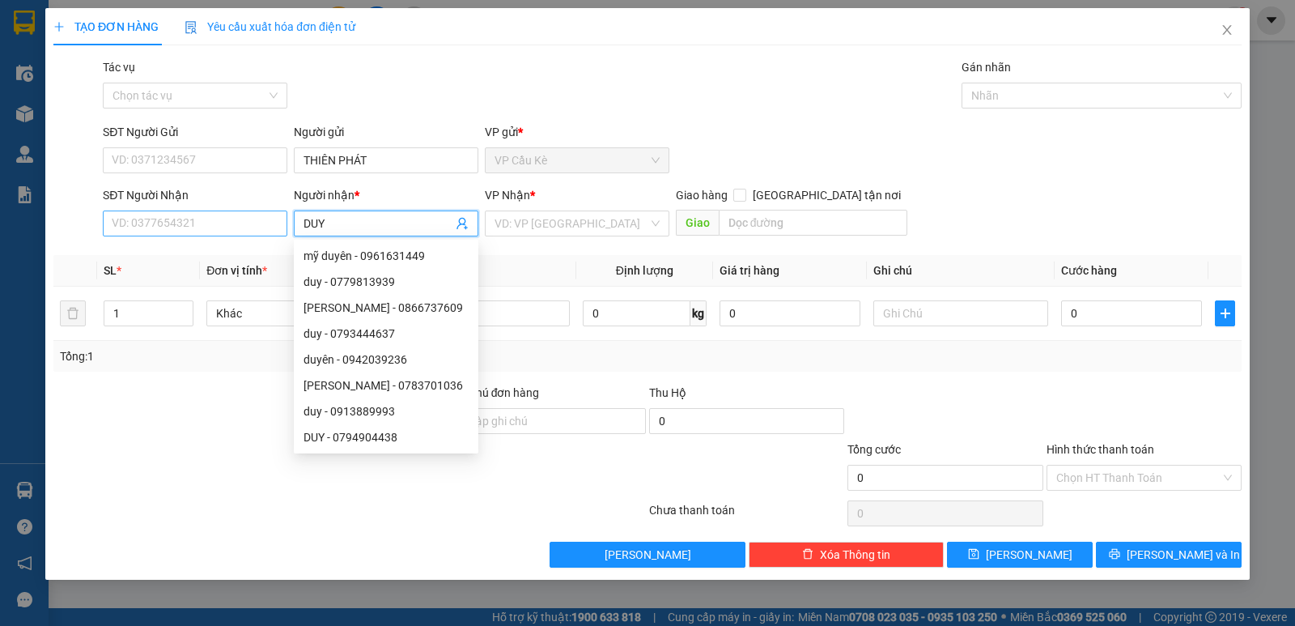
type input "DUY"
click at [218, 220] on input "SĐT Người Nhận" at bounding box center [195, 223] width 185 height 26
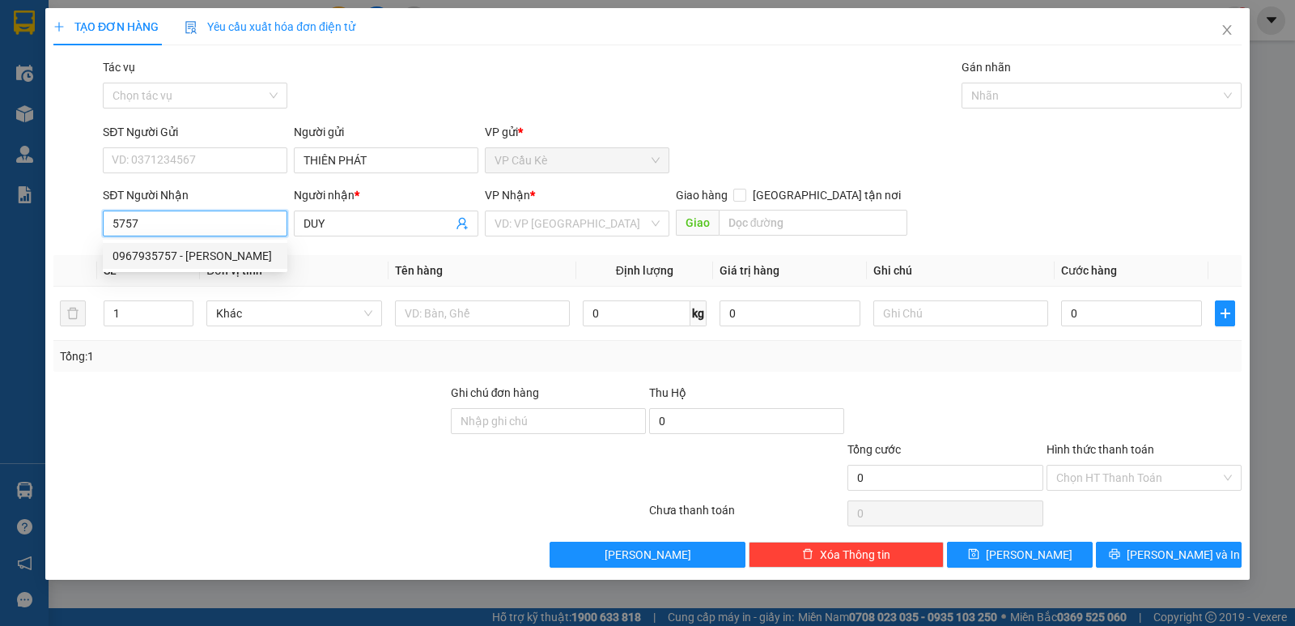
click at [240, 257] on div "0967935757 - [PERSON_NAME]" at bounding box center [195, 256] width 165 height 18
type input "0967935757"
type input "25.000"
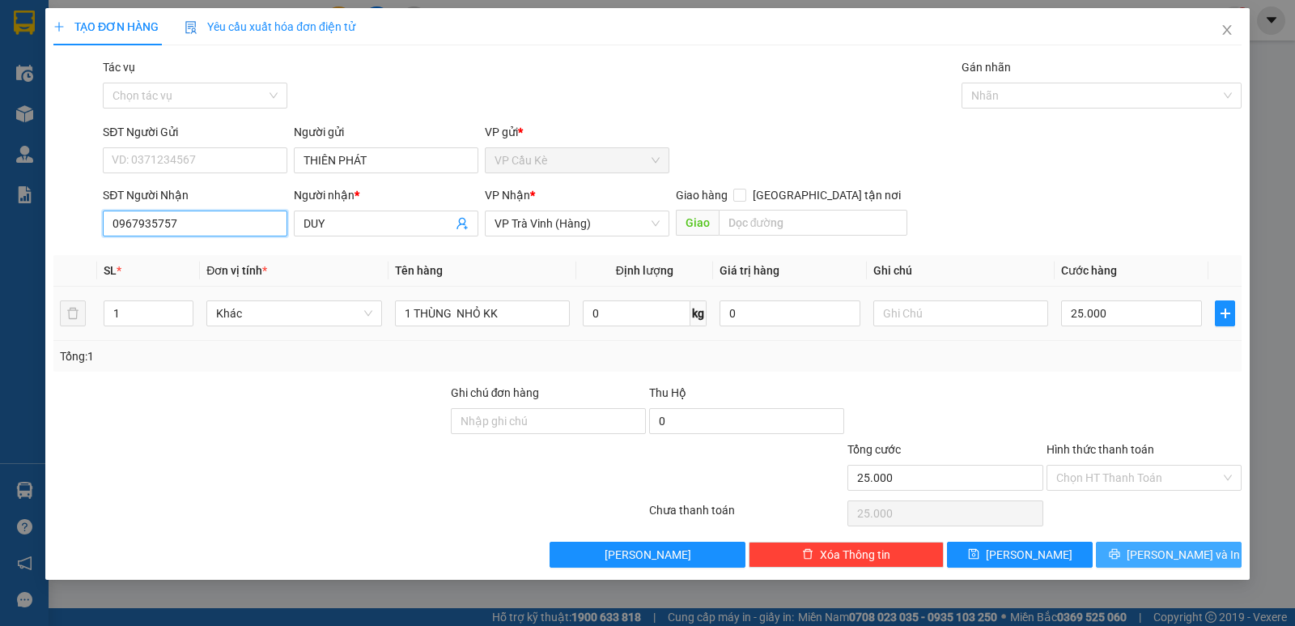
type input "0967935757"
click at [1171, 554] on span "[PERSON_NAME] và In" at bounding box center [1183, 555] width 113 height 18
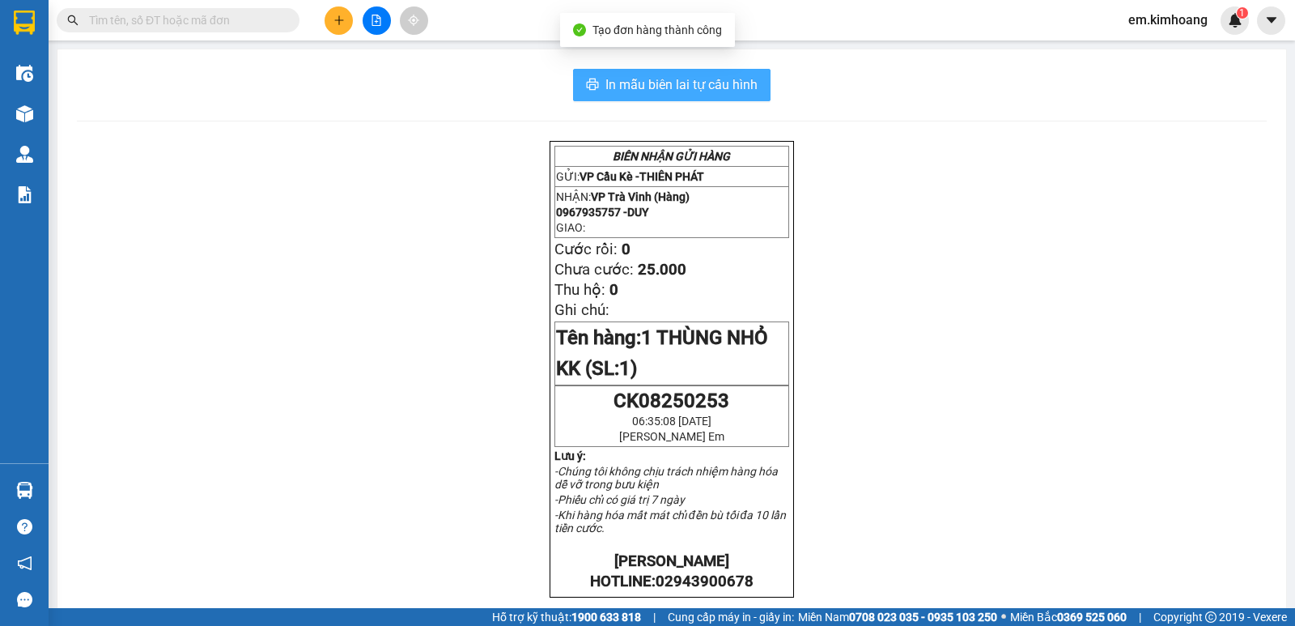
drag, startPoint x: 665, startPoint y: 74, endPoint x: 686, endPoint y: 119, distance: 49.2
click at [666, 76] on span "In mẫu biên lai tự cấu hình" at bounding box center [681, 84] width 152 height 20
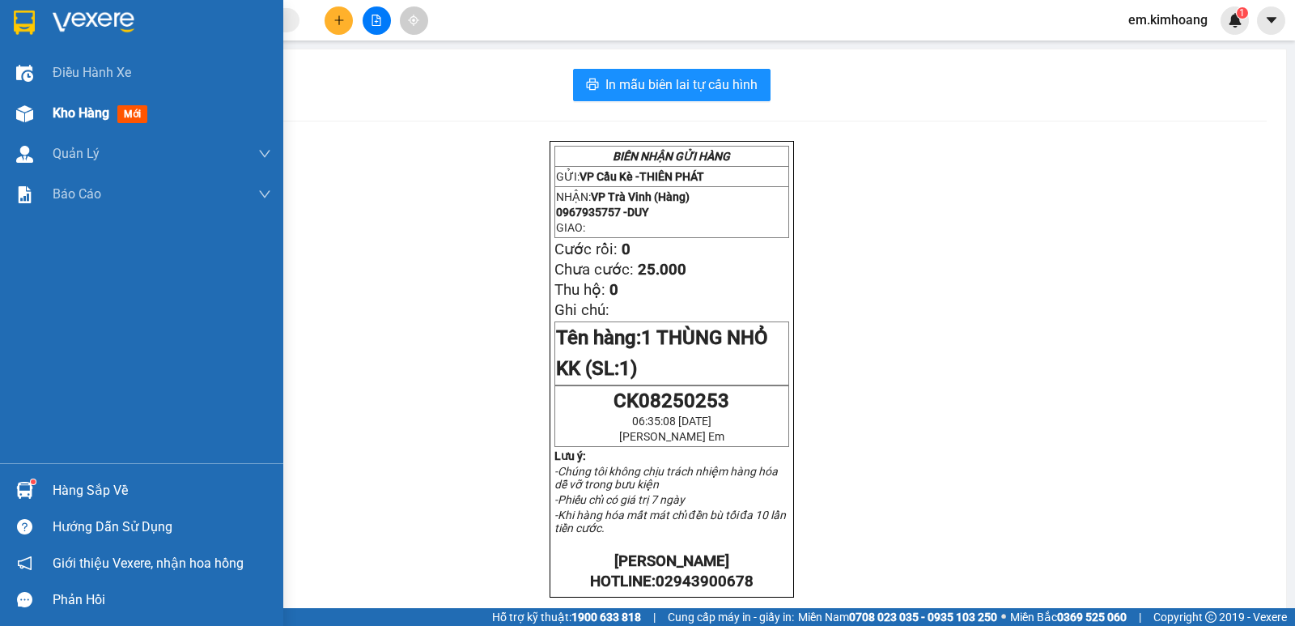
click at [72, 110] on span "Kho hàng" at bounding box center [81, 112] width 57 height 15
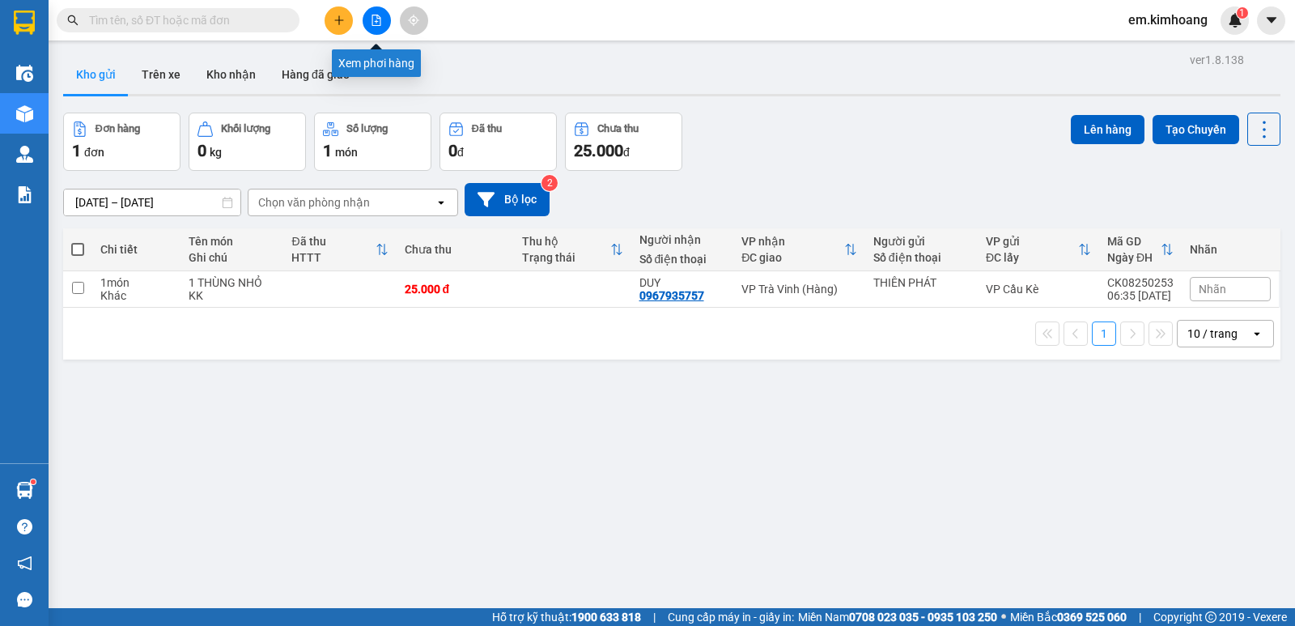
click at [376, 25] on icon "file-add" at bounding box center [376, 20] width 9 height 11
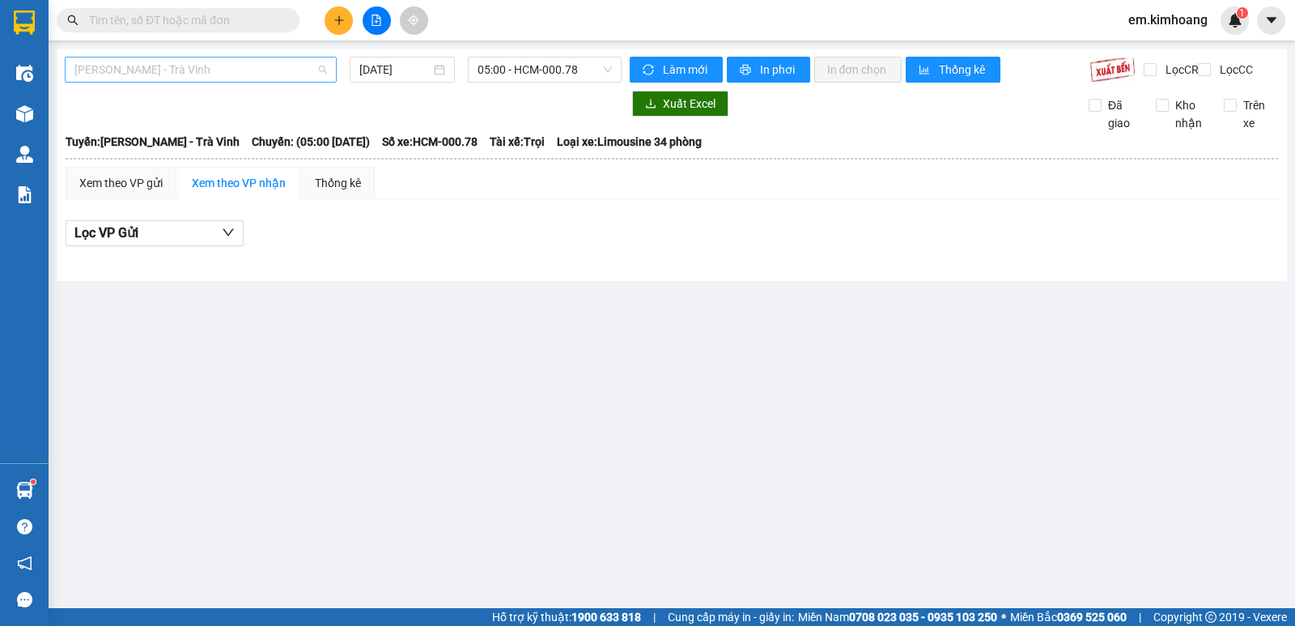
click at [215, 68] on span "[PERSON_NAME] - Trà Vinh" at bounding box center [200, 69] width 253 height 24
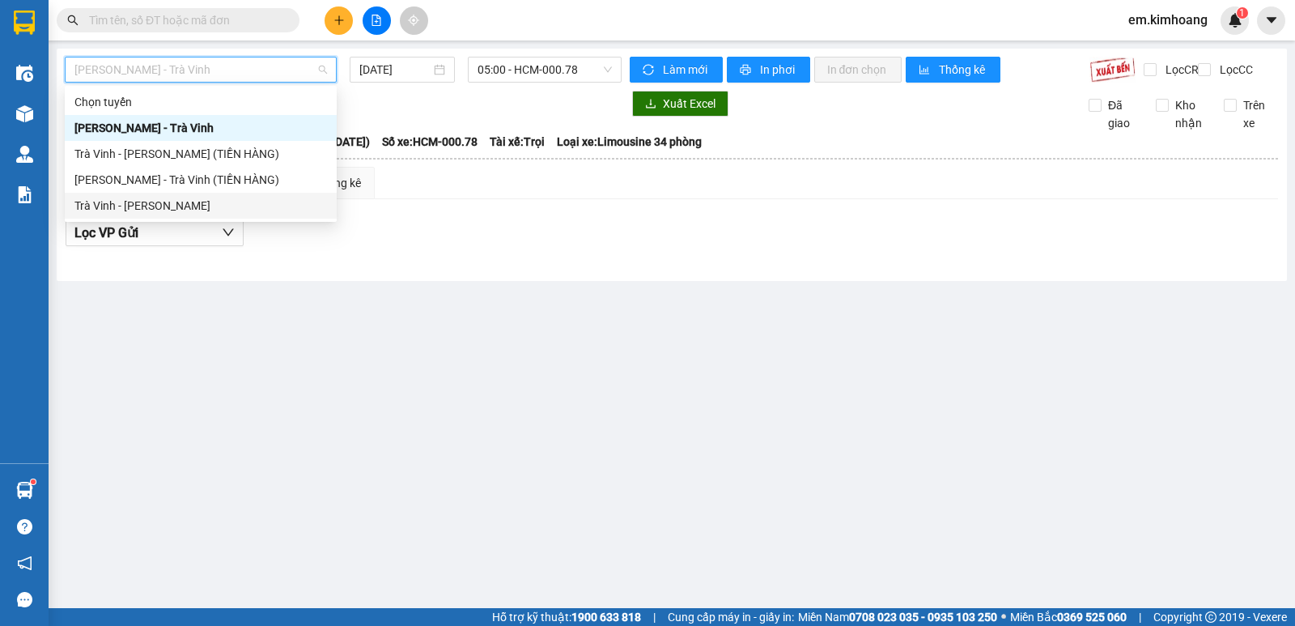
click at [207, 206] on div "Trà Vinh - [PERSON_NAME]" at bounding box center [200, 206] width 253 height 18
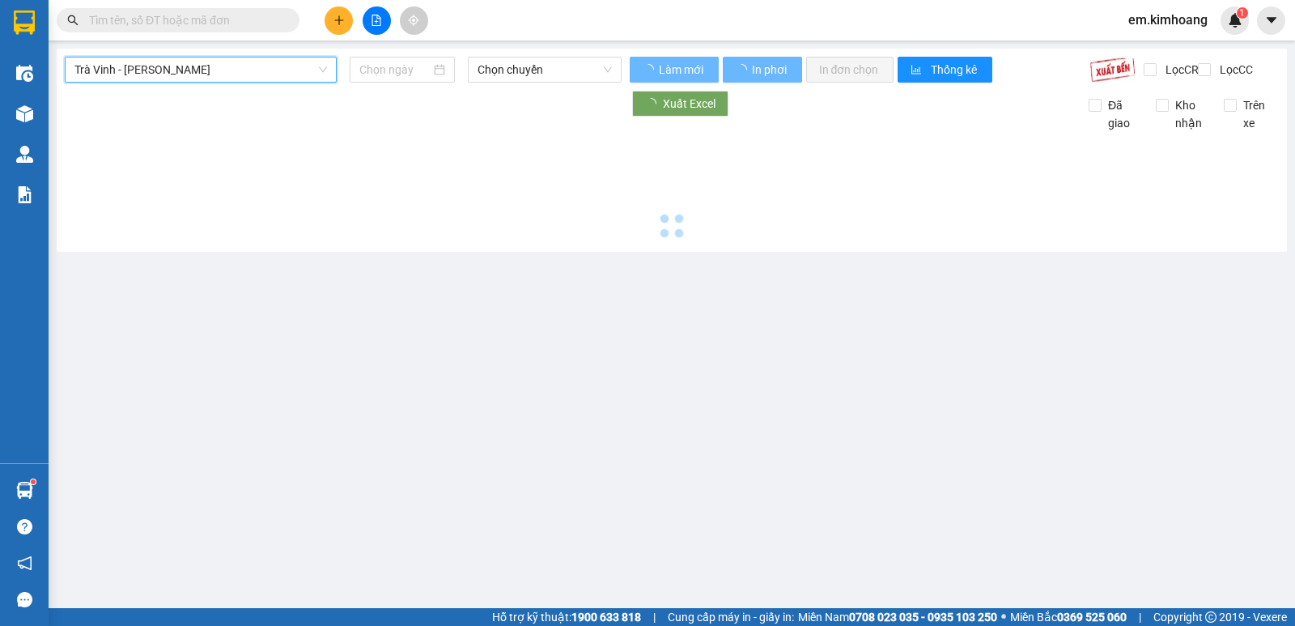
type input "[DATE]"
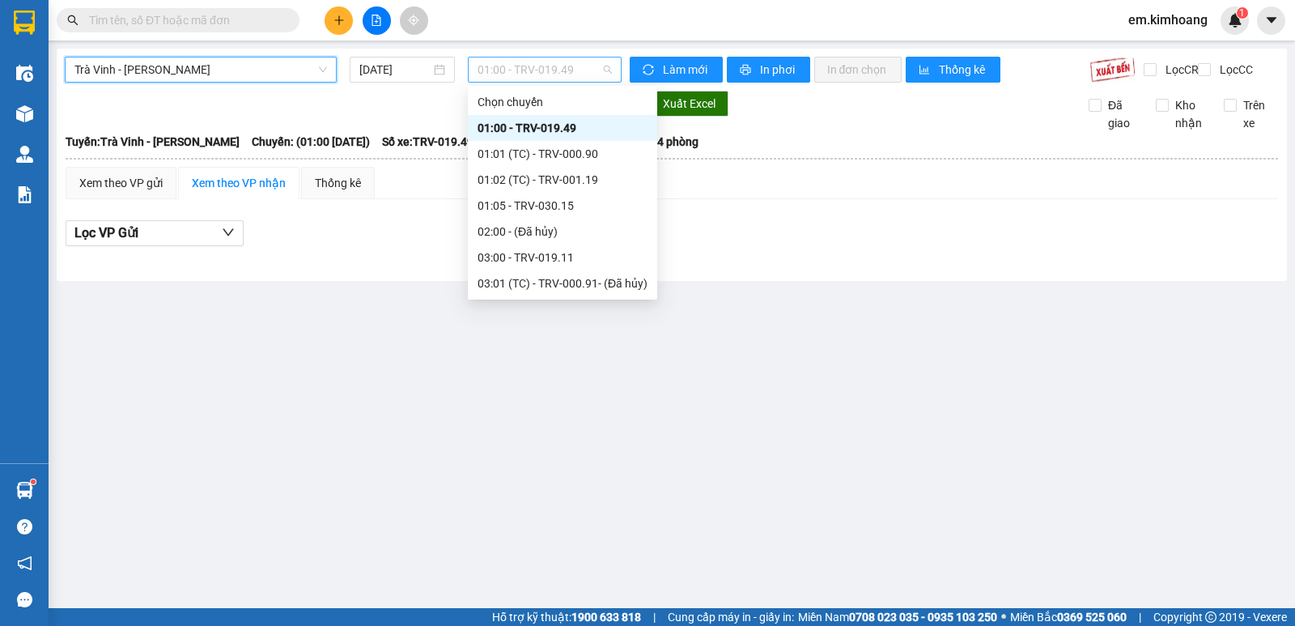
click at [532, 72] on span "01:00 - TRV-019.49" at bounding box center [545, 69] width 134 height 24
click at [535, 254] on div "03:00 - TRV-019.11" at bounding box center [563, 257] width 170 height 18
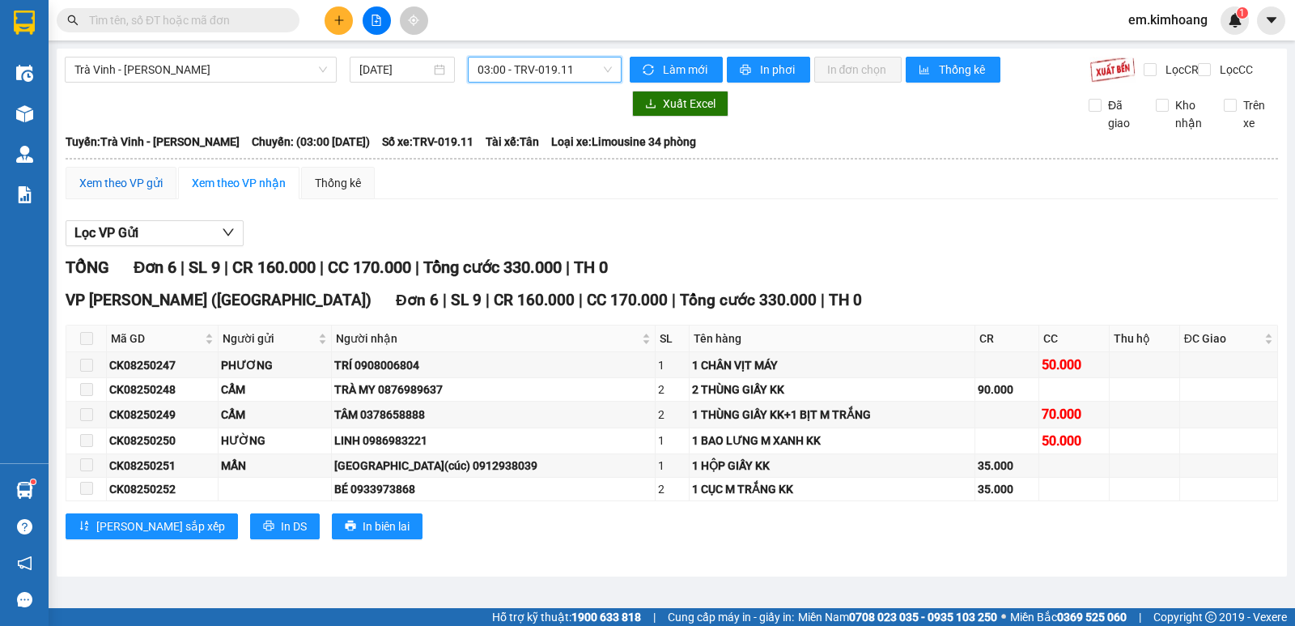
click at [150, 192] on div "Xem theo VP gửi" at bounding box center [120, 183] width 83 height 18
